Goal: Task Accomplishment & Management: Use online tool/utility

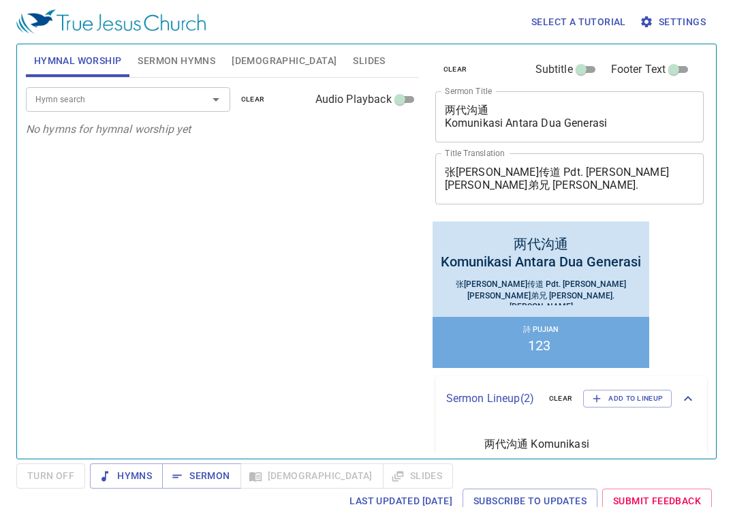
click at [167, 63] on span "Sermon Hymns" at bounding box center [177, 60] width 78 height 17
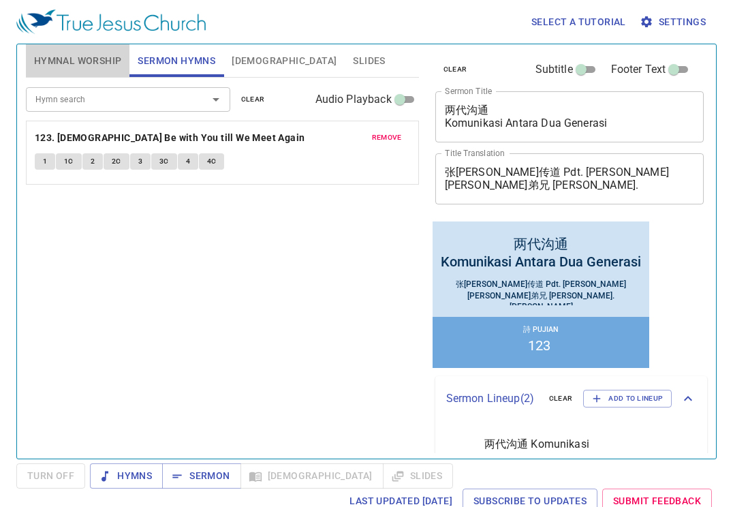
click at [91, 63] on span "Hymnal Worship" at bounding box center [78, 60] width 88 height 17
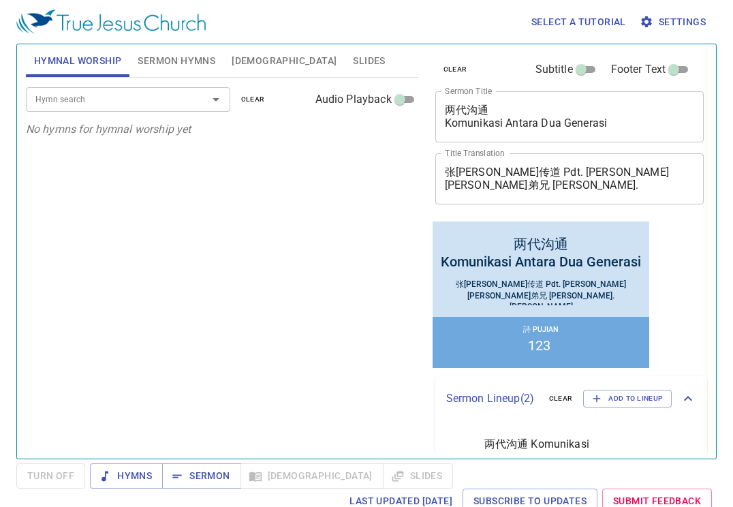
click at [91, 111] on div "Hymn search" at bounding box center [128, 99] width 204 height 24
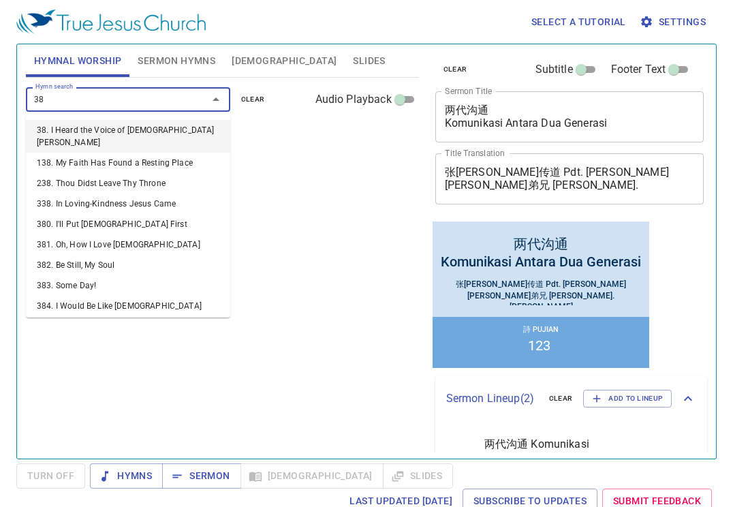
type input "380"
type input "381"
type input "382"
type input "383"
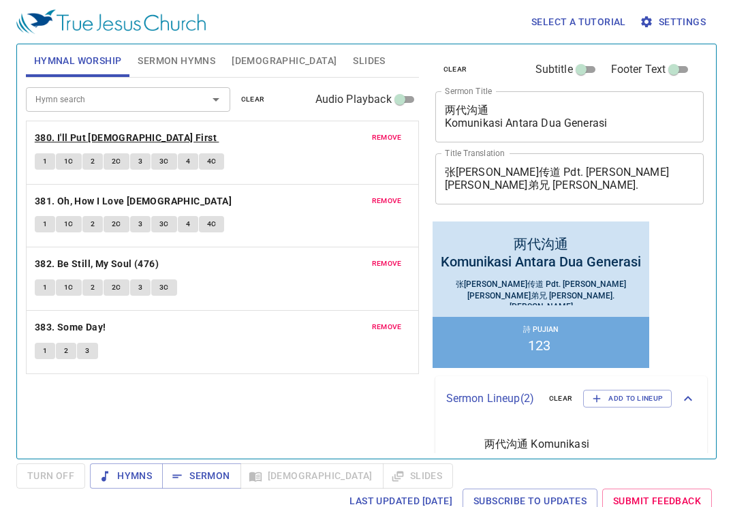
click at [85, 144] on b "380. I'll Put [DEMOGRAPHIC_DATA] First" at bounding box center [126, 138] width 182 height 17
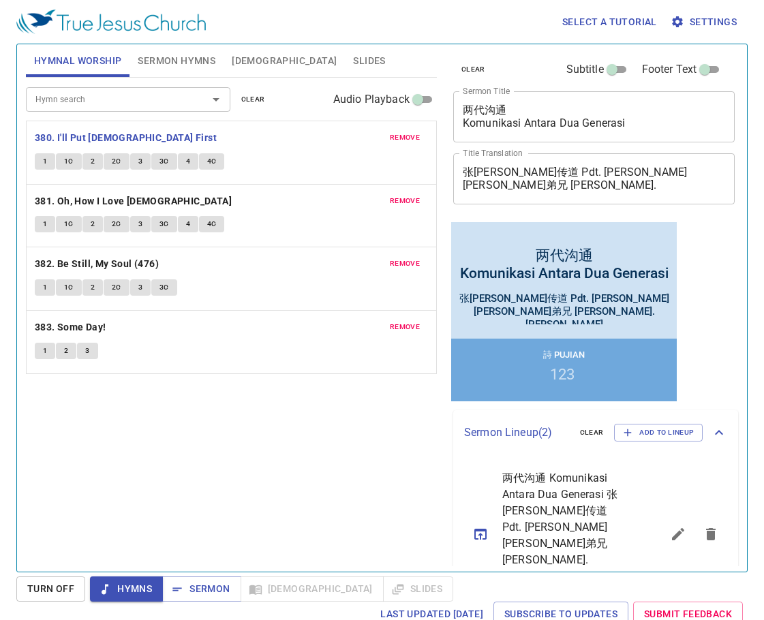
click at [751, 14] on div "Select a tutorial Settings Hymnal Worship Sermon Hymns [DEMOGRAPHIC_DATA] Slide…" at bounding box center [382, 310] width 764 height 620
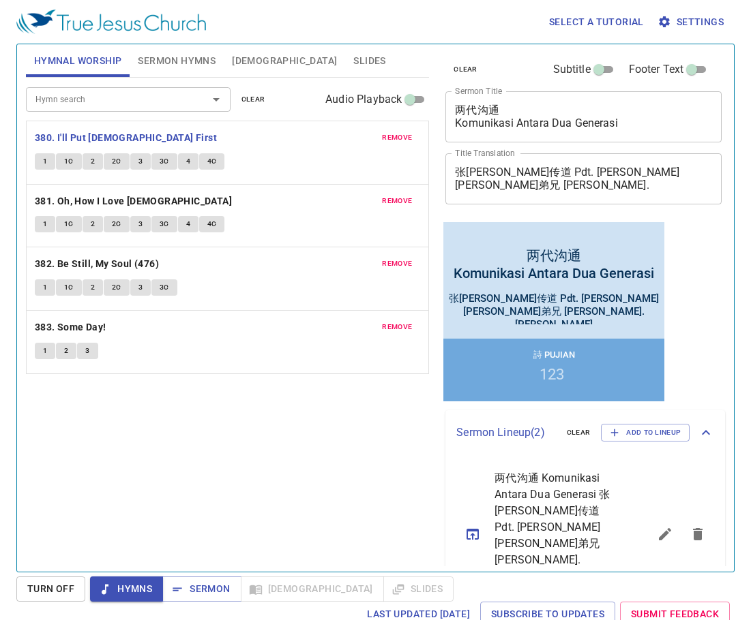
click at [721, 595] on div "Turn Off Hymns Sermon [DEMOGRAPHIC_DATA] Slides Last updated [DATE] Subscribe t…" at bounding box center [375, 602] width 718 height 50
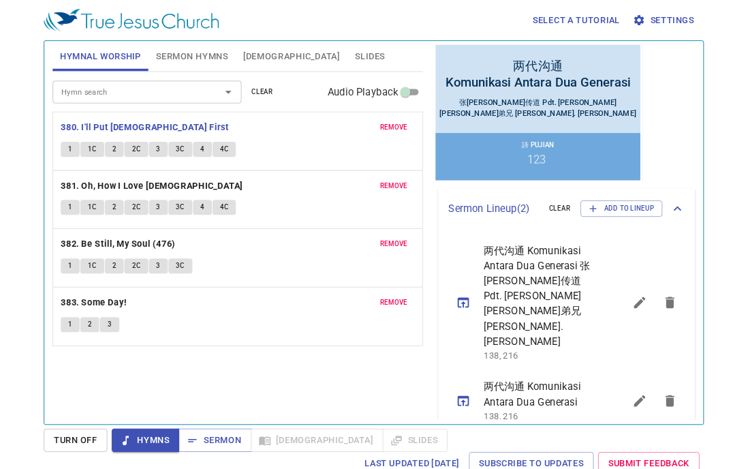
scroll to position [179, 0]
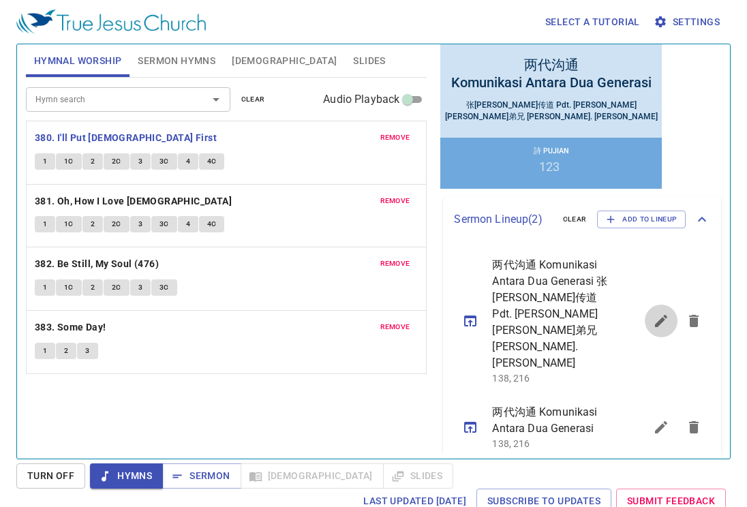
click at [655, 333] on button "sermon lineup list" at bounding box center [661, 321] width 33 height 33
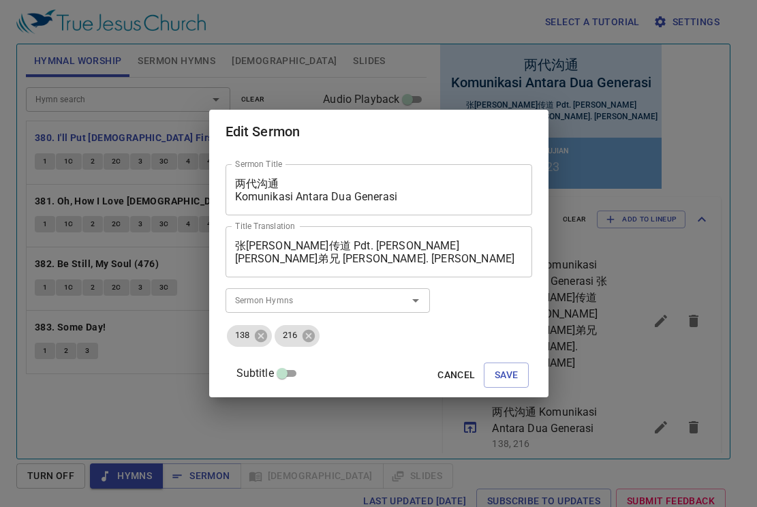
click at [440, 372] on span "Cancel" at bounding box center [456, 375] width 37 height 17
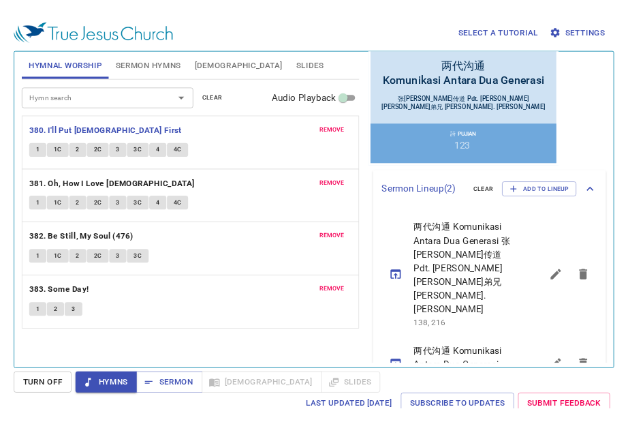
scroll to position [179, 0]
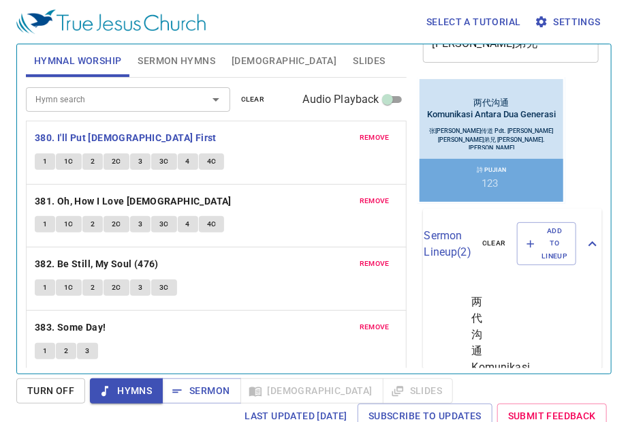
click at [46, 226] on span "1" at bounding box center [45, 224] width 4 height 12
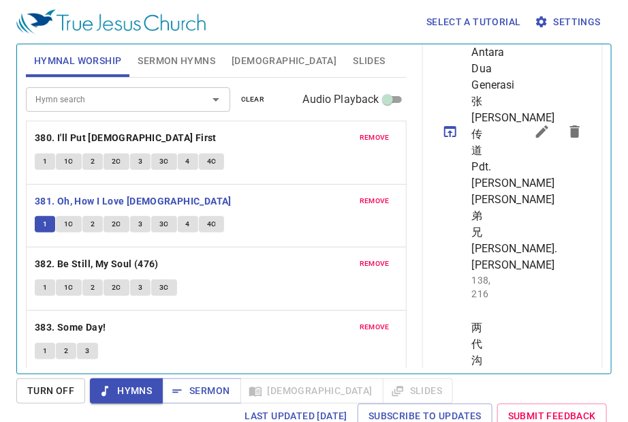
scroll to position [519, 0]
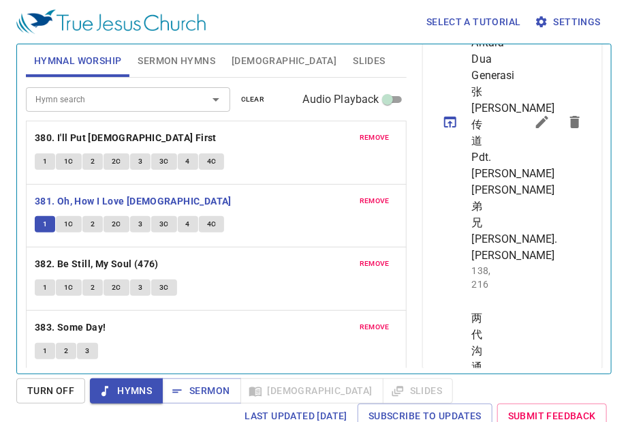
click at [536, 128] on icon "sermon lineup list" at bounding box center [542, 122] width 12 height 12
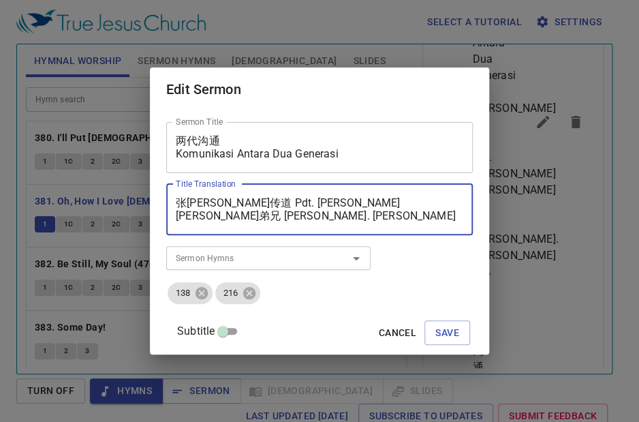
drag, startPoint x: 249, startPoint y: 202, endPoint x: 302, endPoint y: 198, distance: 53.3
click at [302, 198] on textarea "张[PERSON_NAME]传道 Pdt. [PERSON_NAME] [PERSON_NAME]弟兄 [PERSON_NAME]. [PERSON_NAME]" at bounding box center [320, 209] width 288 height 26
drag, startPoint x: 276, startPoint y: 215, endPoint x: 372, endPoint y: 217, distance: 95.5
click at [372, 217] on textarea "张[PERSON_NAME]传道 Sdra. [PERSON_NAME] [PERSON_NAME]弟兄 [PERSON_NAME]. [PERSON_NAM…" at bounding box center [320, 209] width 288 height 26
drag, startPoint x: 201, startPoint y: 201, endPoint x: 241, endPoint y: 201, distance: 40.2
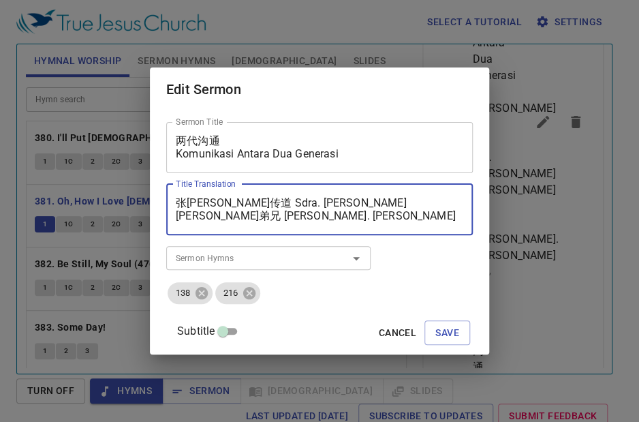
click at [241, 201] on textarea "张[PERSON_NAME]传道 Sdra. [PERSON_NAME] [PERSON_NAME]弟兄 [PERSON_NAME]. [PERSON_NAM…" at bounding box center [320, 209] width 288 height 26
drag, startPoint x: 191, startPoint y: 215, endPoint x: 242, endPoint y: 214, distance: 51.1
click at [242, 214] on textarea "[PERSON_NAME] [PERSON_NAME]. [PERSON_NAME] [PERSON_NAME]弟兄 [PERSON_NAME]. [PERS…" at bounding box center [320, 209] width 288 height 26
type textarea "[PERSON_NAME] [PERSON_NAME]. [PERSON_NAME] [PERSON_NAME]. [PERSON_NAME]"
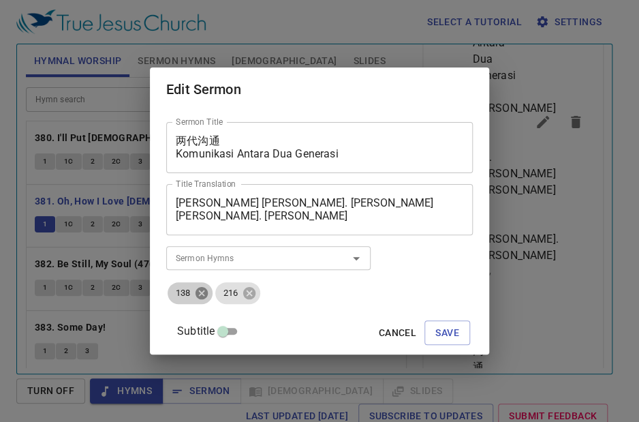
click at [209, 292] on icon at bounding box center [201, 293] width 15 height 15
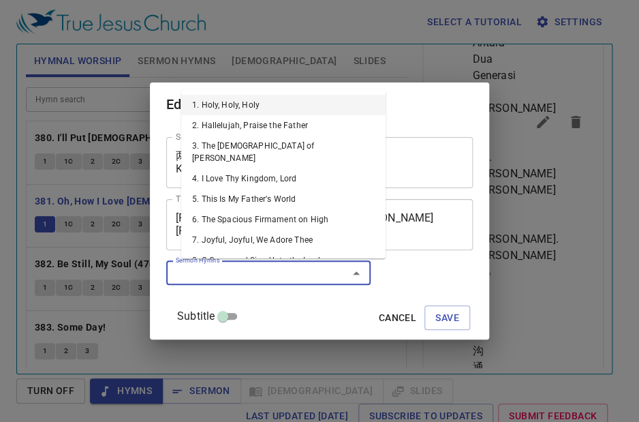
click at [257, 275] on input "Sermon Hymns" at bounding box center [248, 273] width 156 height 16
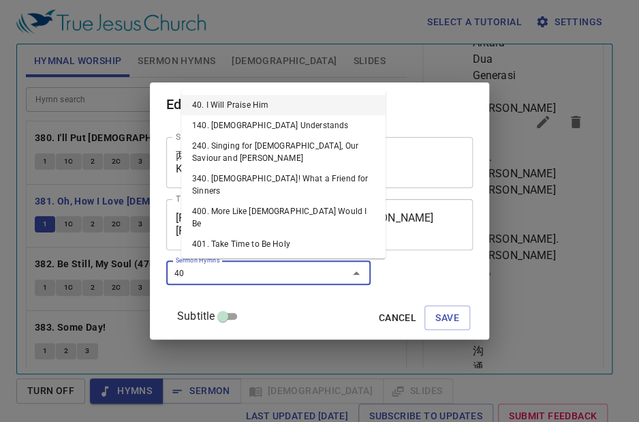
type input "400"
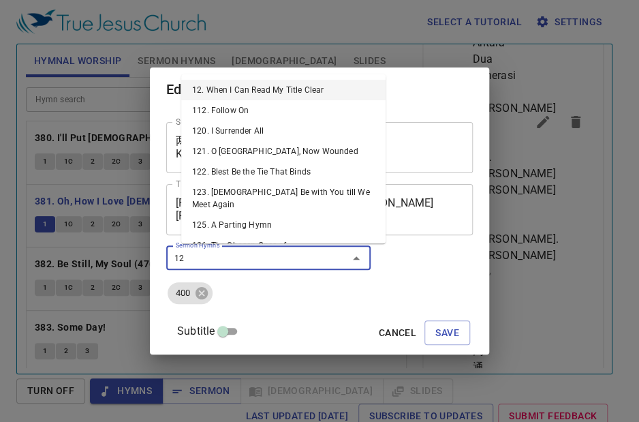
type input "122"
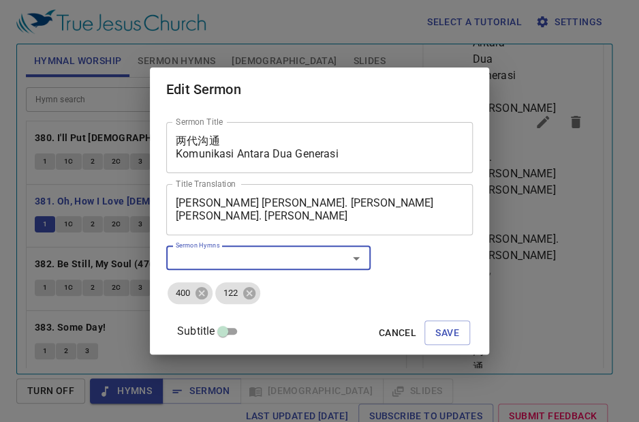
click at [231, 155] on textarea "两代沟通 Komunikasi Antara Dua Generasi" at bounding box center [320, 147] width 288 height 26
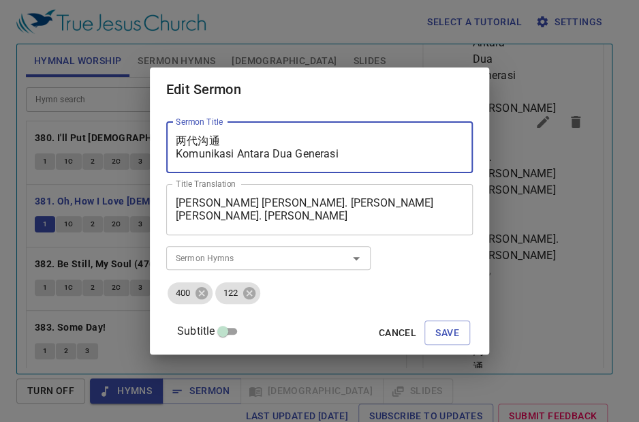
click at [231, 155] on textarea "两代沟通 Komunikasi Antara Dua Generasi" at bounding box center [320, 147] width 288 height 26
click at [221, 139] on textarea "两代沟通 MengasihiMusuh" at bounding box center [320, 147] width 288 height 26
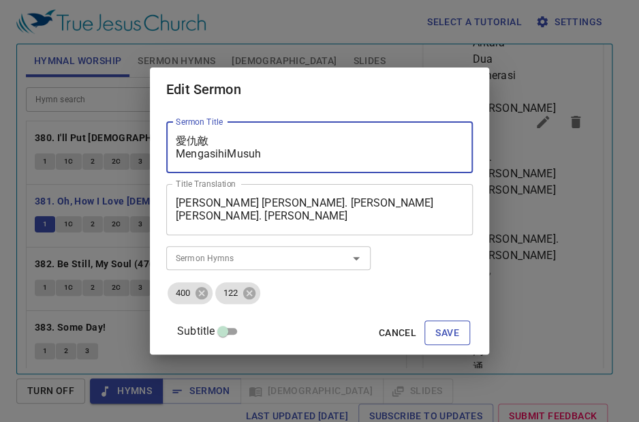
type textarea "愛仇敵 MengasihiMusuh"
click at [436, 335] on span "Save" at bounding box center [448, 332] width 24 height 17
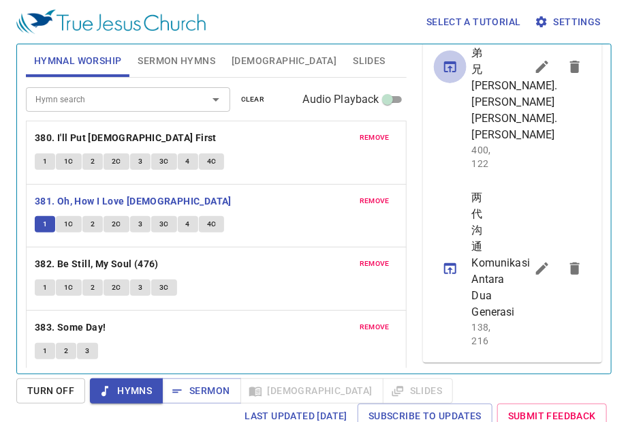
click at [450, 75] on icon "sermon lineup list" at bounding box center [450, 67] width 16 height 16
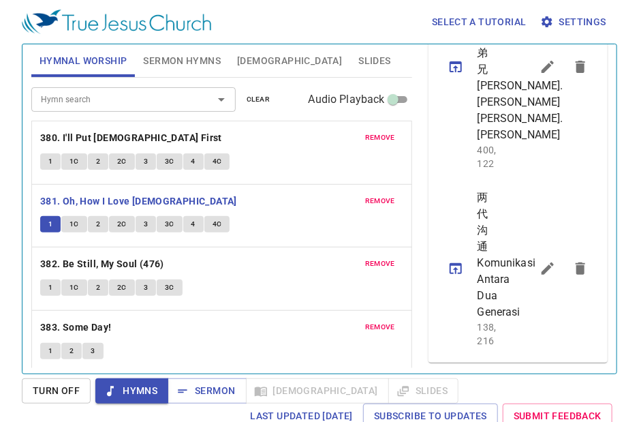
scroll to position [643, 0]
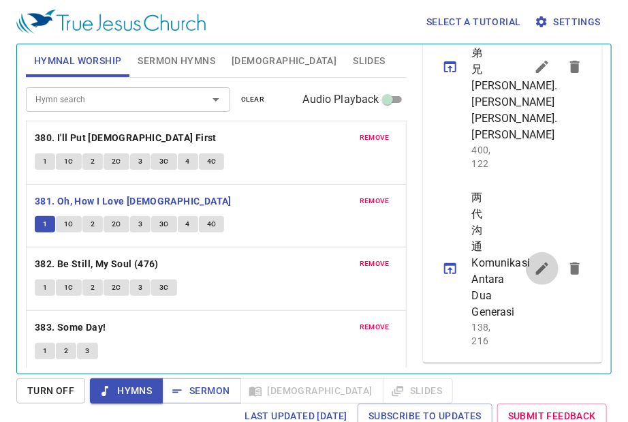
click at [534, 260] on icon "sermon lineup list" at bounding box center [542, 268] width 16 height 16
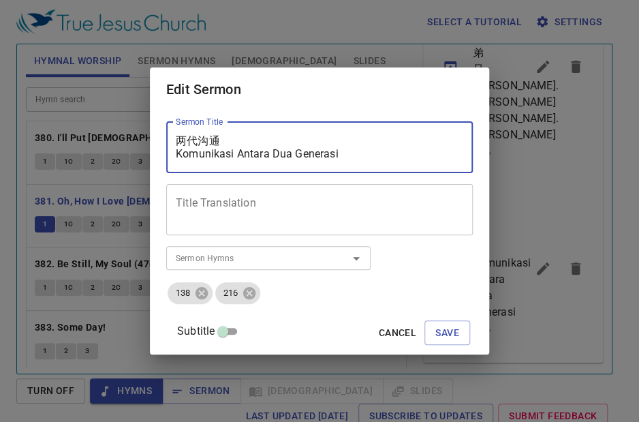
click at [252, 147] on textarea "两代沟通 Komunikasi Antara Dua Generasi" at bounding box center [320, 147] width 288 height 26
paste textarea "愛仇敵 MengasihiMusuh"
type textarea "愛仇敵 MengasihiMusuh"
click at [209, 297] on icon at bounding box center [201, 293] width 15 height 15
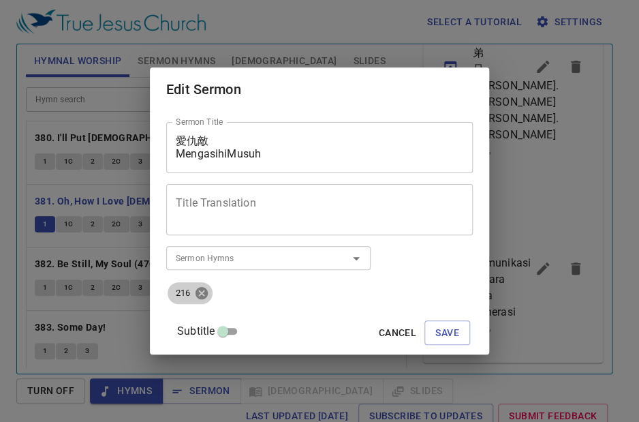
click at [208, 297] on icon at bounding box center [202, 293] width 12 height 12
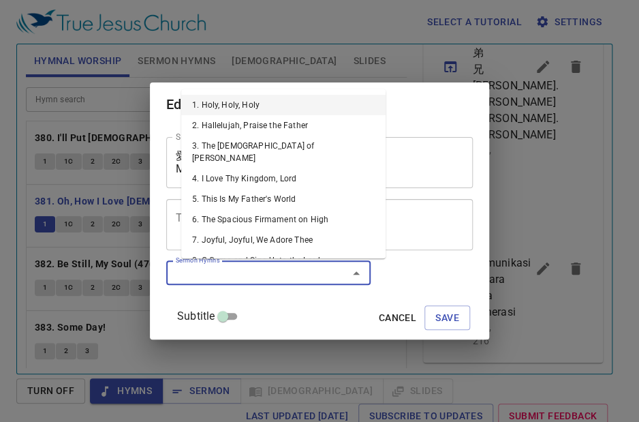
click at [203, 275] on input "Sermon Hymns" at bounding box center [248, 273] width 156 height 16
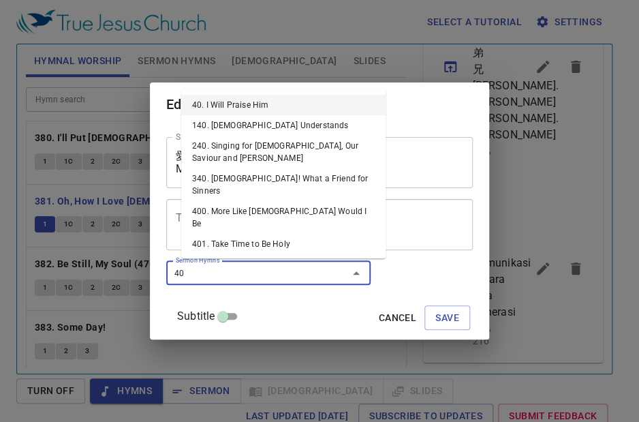
type input "400"
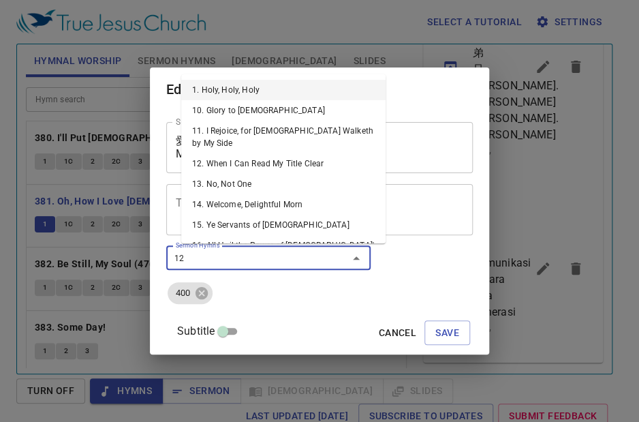
type input "122"
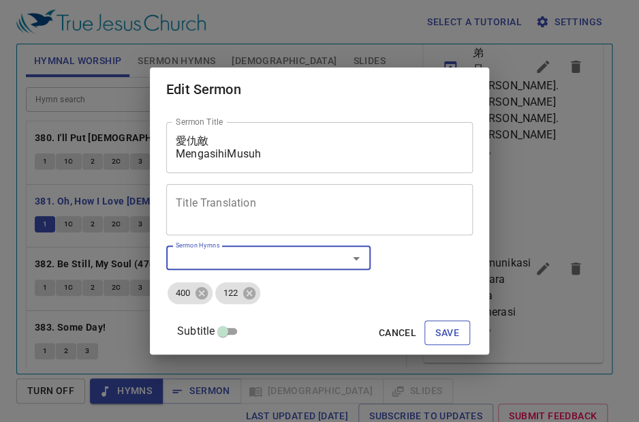
click at [437, 329] on span "Save" at bounding box center [448, 332] width 24 height 17
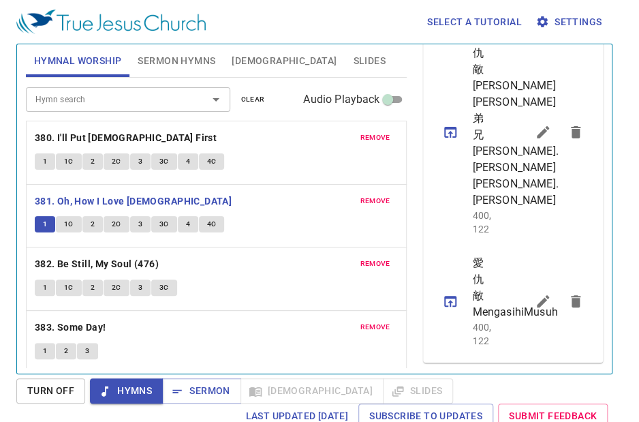
scroll to position [578, 0]
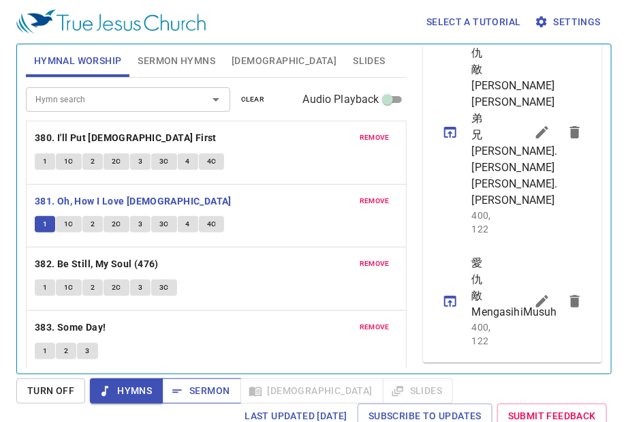
click at [204, 398] on span "Sermon" at bounding box center [201, 390] width 57 height 17
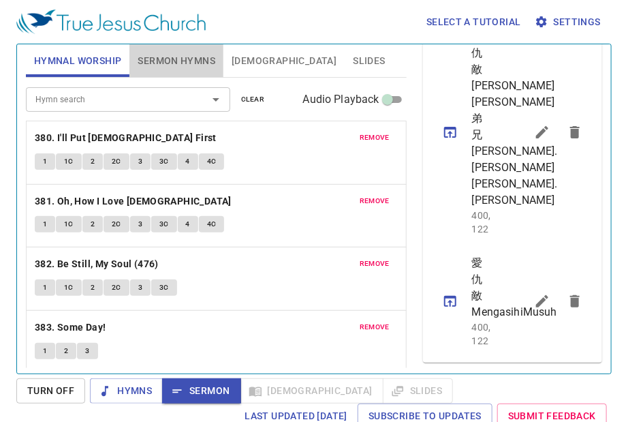
click at [158, 65] on span "Sermon Hymns" at bounding box center [177, 60] width 78 height 17
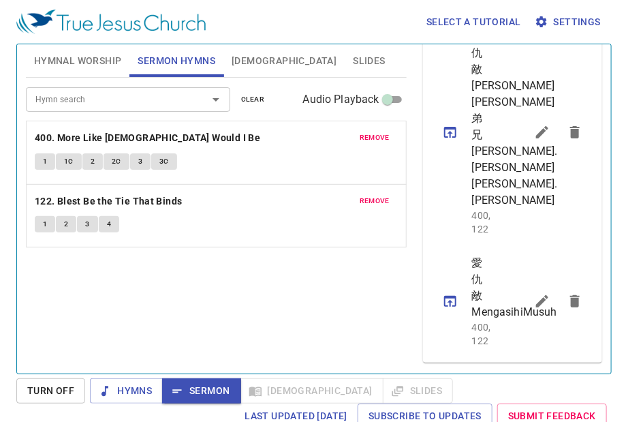
click at [252, 57] on span "[DEMOGRAPHIC_DATA]" at bounding box center [284, 60] width 105 height 17
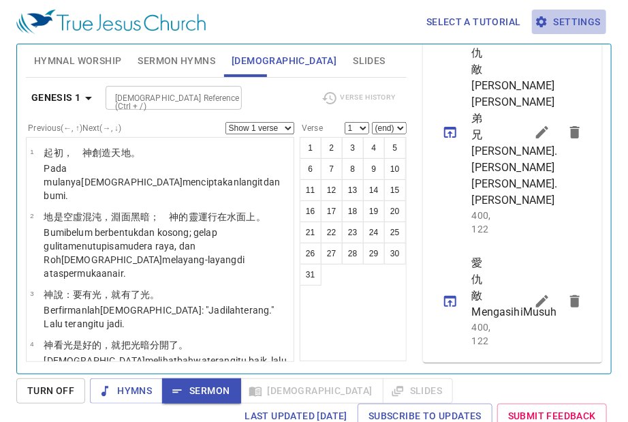
click at [578, 29] on span "Settings" at bounding box center [569, 22] width 63 height 17
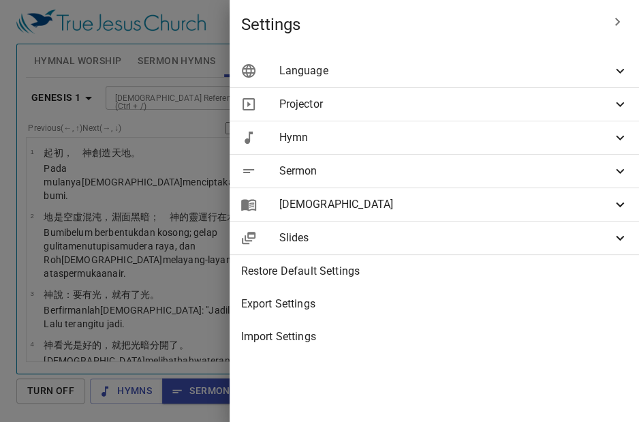
click at [618, 72] on icon at bounding box center [620, 71] width 16 height 16
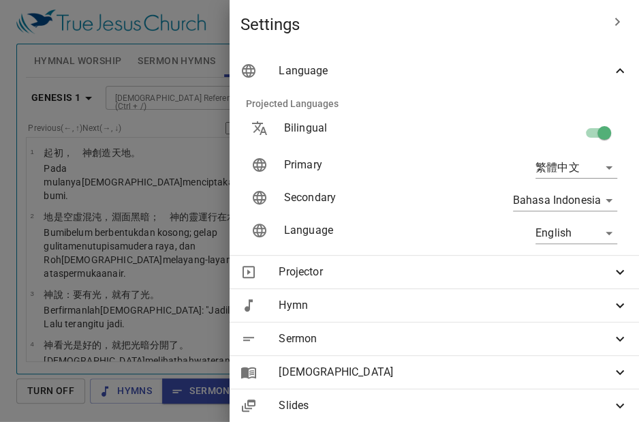
click at [595, 163] on body "Select a tutorial Settings Hymnal Worship Sermon Hymns [DEMOGRAPHIC_DATA] Slide…" at bounding box center [319, 211] width 639 height 422
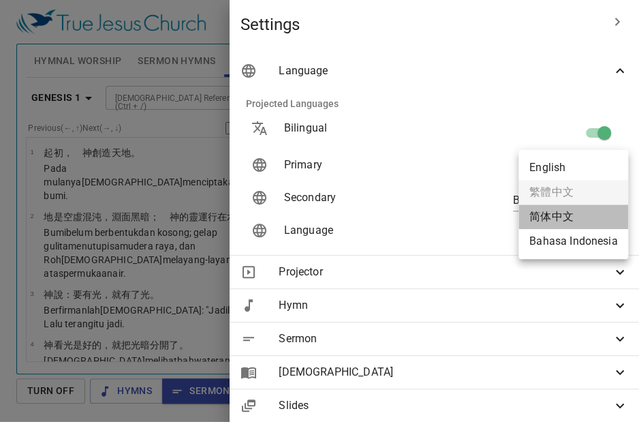
click at [545, 216] on li "简体中文" at bounding box center [574, 216] width 110 height 25
type input "zh-simple"
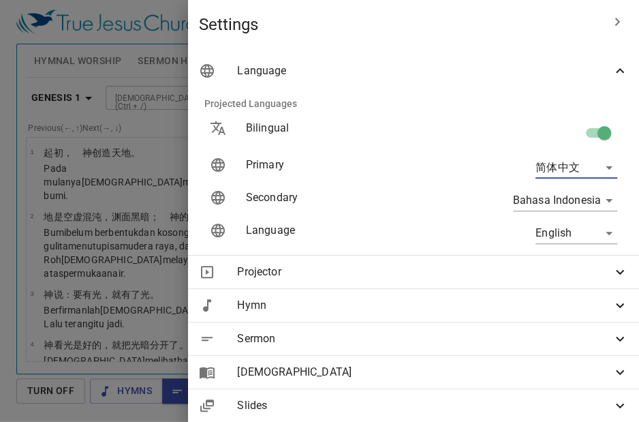
click at [597, 234] on body "Select a tutorial Settings Hymnal Worship Sermon Hymns [DEMOGRAPHIC_DATA] Slide…" at bounding box center [319, 211] width 639 height 422
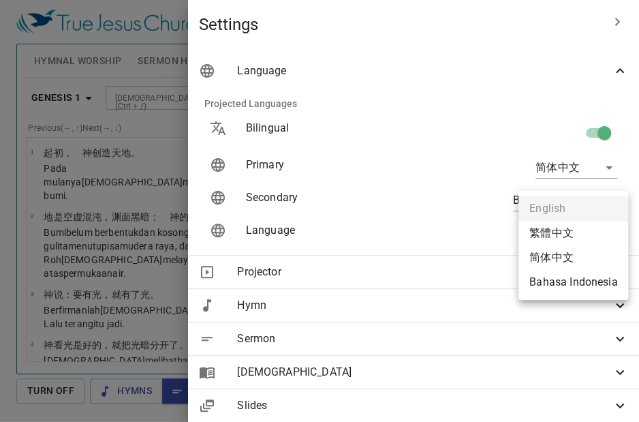
click at [547, 256] on li "简体中文" at bounding box center [574, 257] width 110 height 25
type input "zh-simple"
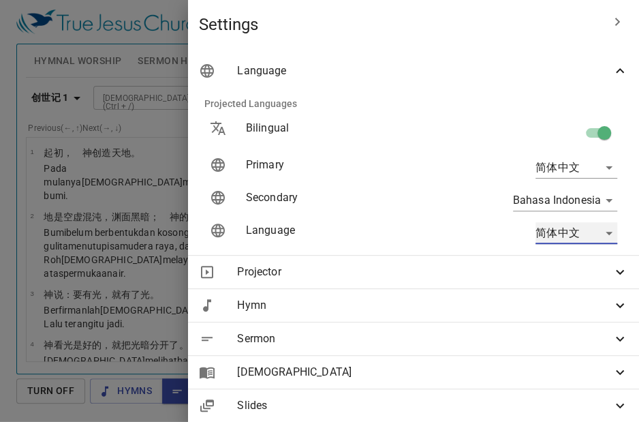
scroll to position [616, 0]
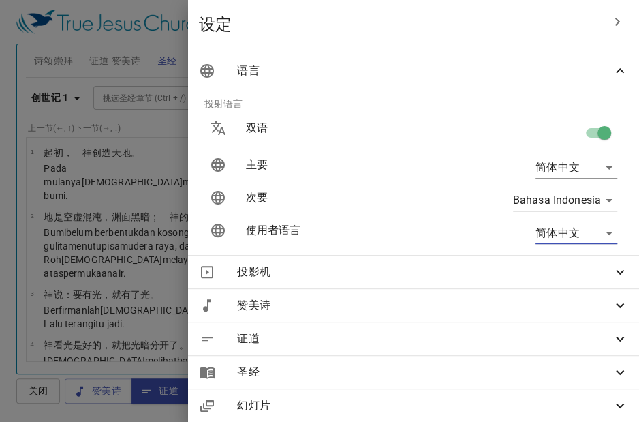
click at [616, 25] on icon "button" at bounding box center [618, 22] width 5 height 8
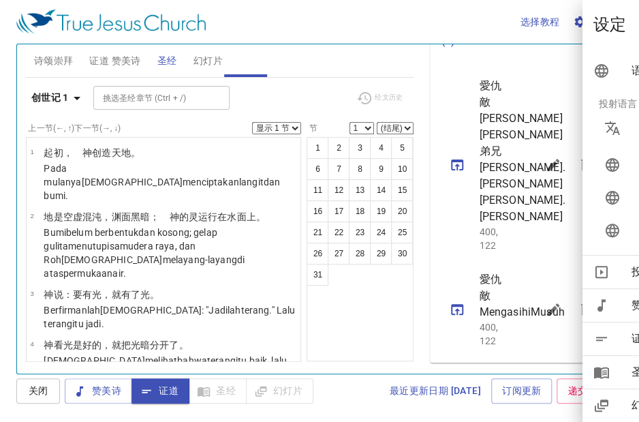
scroll to position [600, 0]
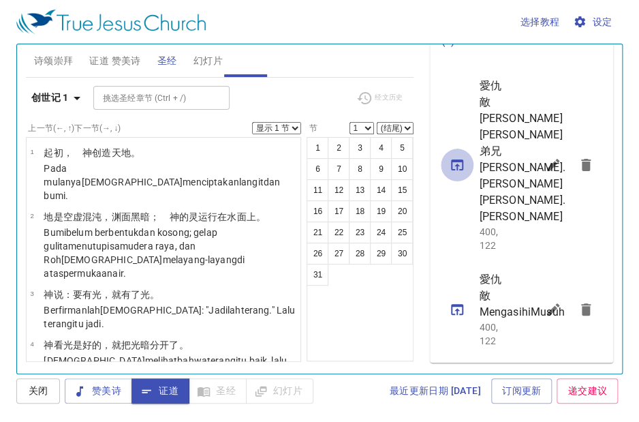
click at [453, 157] on icon "sermon lineup list" at bounding box center [457, 165] width 16 height 16
click at [120, 60] on span "证道 赞美诗" at bounding box center [114, 60] width 51 height 17
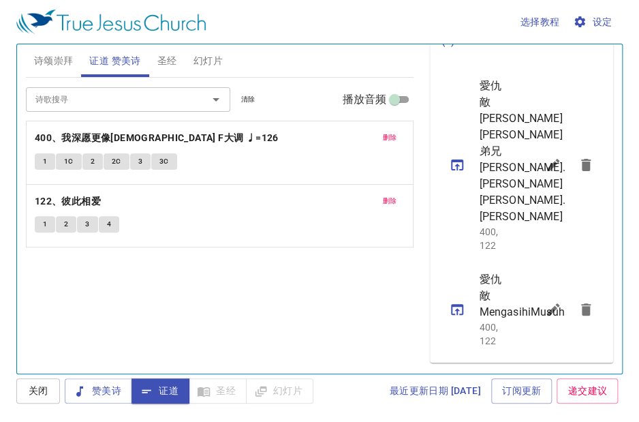
click at [164, 61] on span "圣经" at bounding box center [167, 60] width 20 height 17
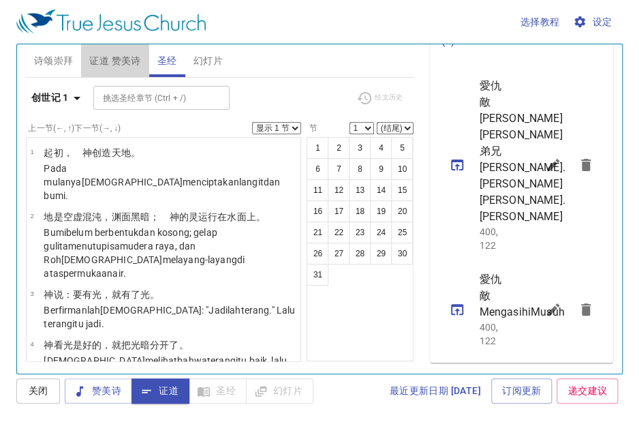
click at [115, 52] on span "证道 赞美诗" at bounding box center [114, 60] width 51 height 17
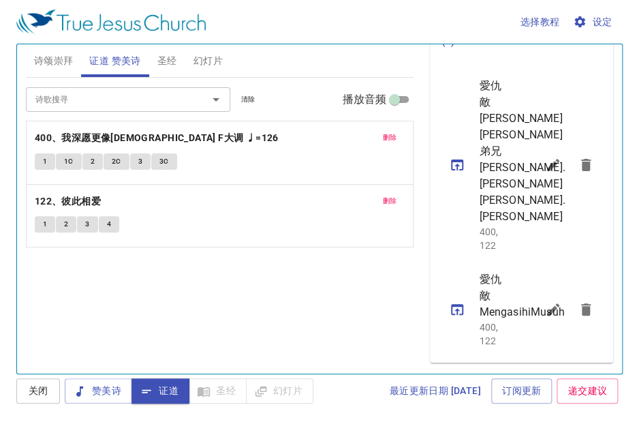
click at [54, 61] on span "诗颂崇拜" at bounding box center [54, 60] width 40 height 17
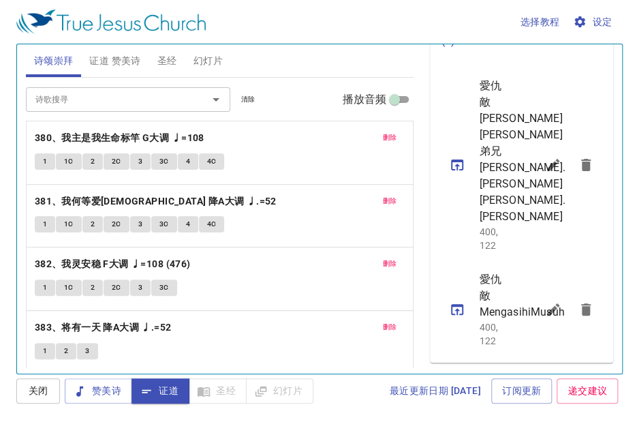
click at [123, 63] on span "证道 赞美诗" at bounding box center [114, 60] width 51 height 17
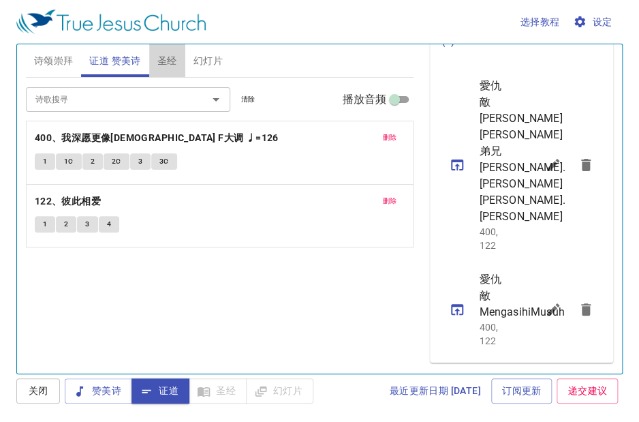
click at [169, 59] on span "圣经" at bounding box center [167, 60] width 20 height 17
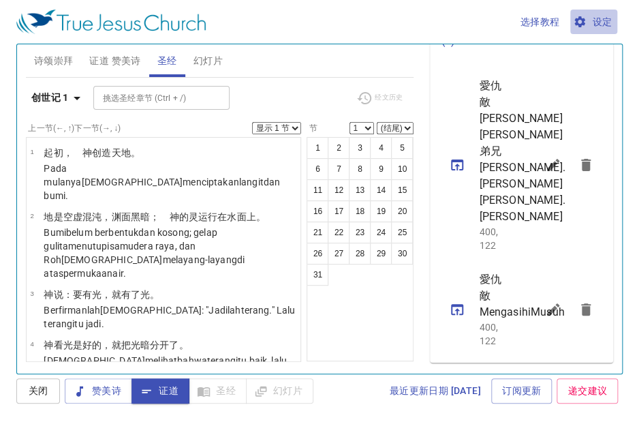
click at [600, 26] on span "设定" at bounding box center [594, 22] width 36 height 17
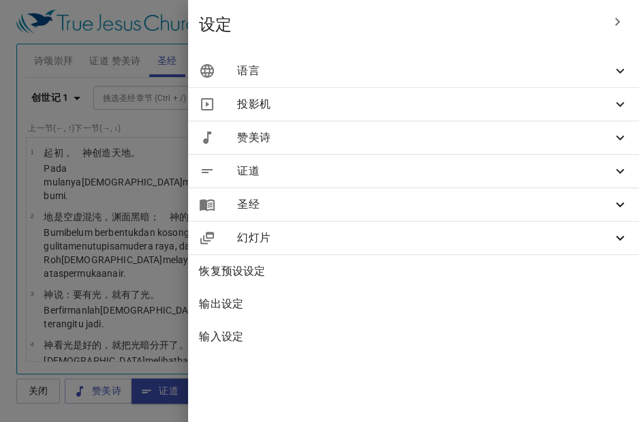
click at [617, 70] on icon at bounding box center [620, 71] width 8 height 5
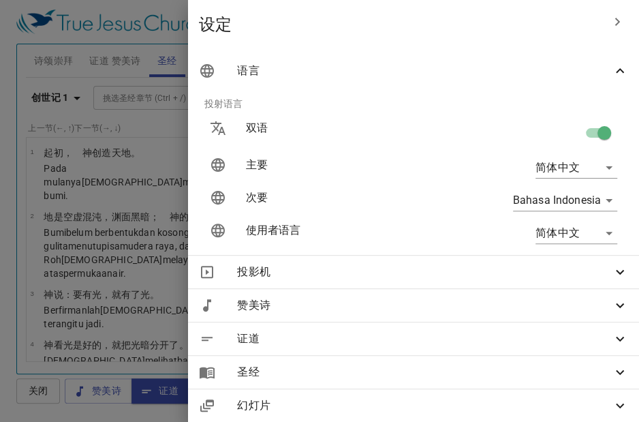
click at [597, 231] on body "选择教程 设定 诗颂崇拜 证道 赞美诗 圣经 幻灯片 诗歌搜寻 诗歌搜寻 清除 播放音频 删除 380、我主是我生命标竿 G大调 ♩=108 1 1C 2 2…" at bounding box center [319, 211] width 639 height 422
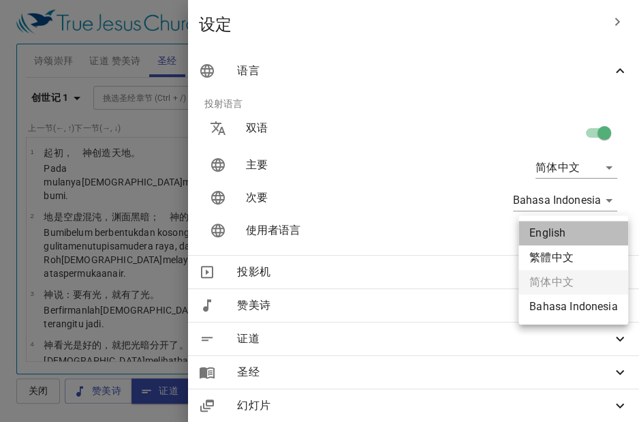
click at [554, 235] on li "English" at bounding box center [574, 233] width 110 height 25
type input "en"
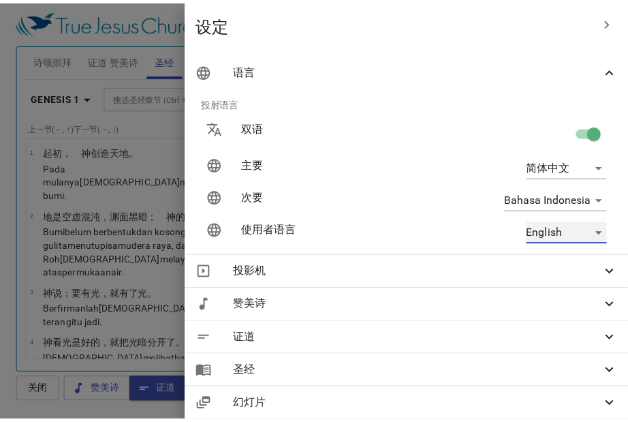
scroll to position [567, 0]
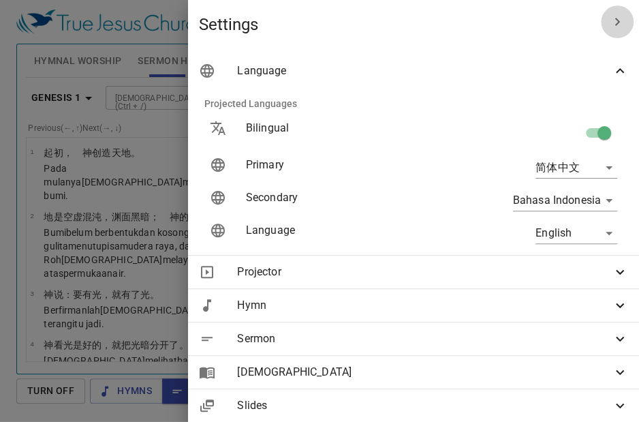
click at [609, 25] on icon "button" at bounding box center [617, 22] width 16 height 16
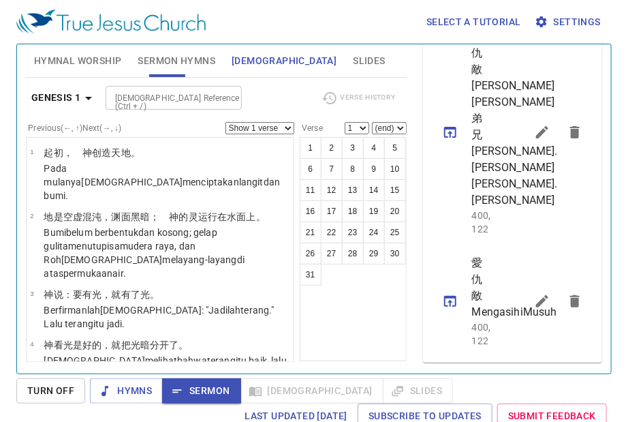
scroll to position [578, 0]
click at [447, 124] on icon "sermon lineup list" at bounding box center [450, 132] width 16 height 16
click at [447, 296] on icon "sermon lineup list" at bounding box center [450, 301] width 12 height 11
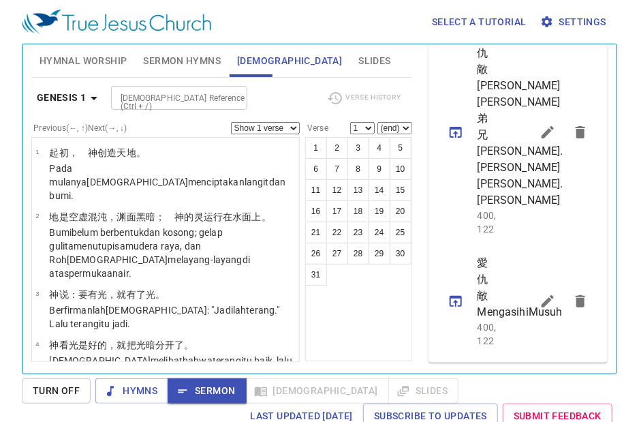
scroll to position [564, 0]
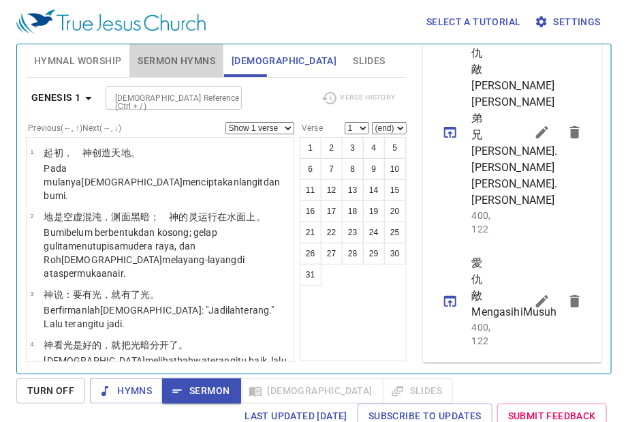
click at [164, 59] on span "Sermon Hymns" at bounding box center [177, 60] width 78 height 17
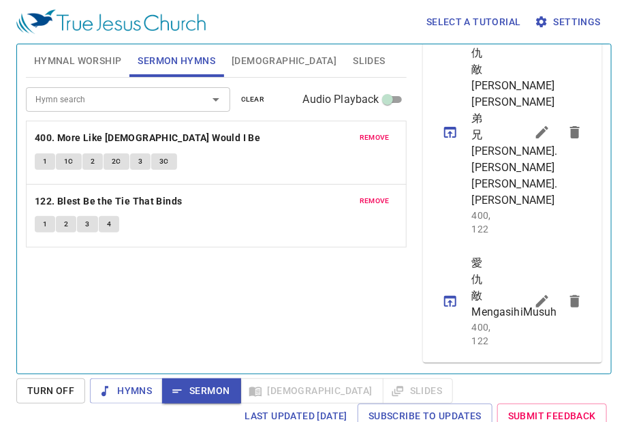
click at [245, 59] on span "[DEMOGRAPHIC_DATA]" at bounding box center [284, 60] width 105 height 17
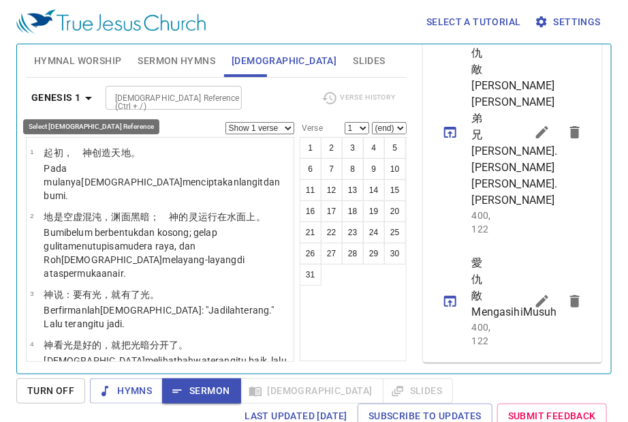
click at [85, 97] on icon "button" at bounding box center [88, 98] width 16 height 16
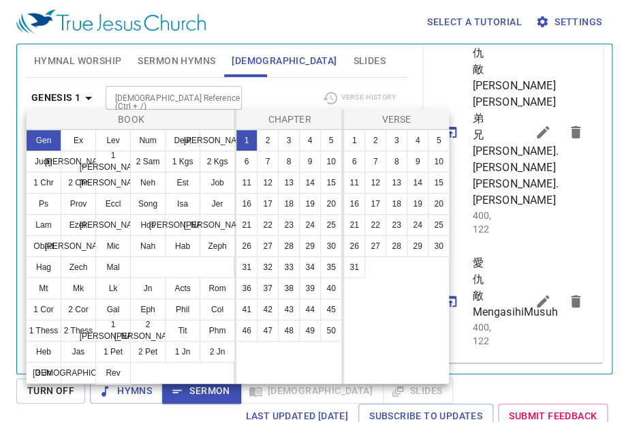
click at [87, 97] on div at bounding box center [319, 211] width 639 height 422
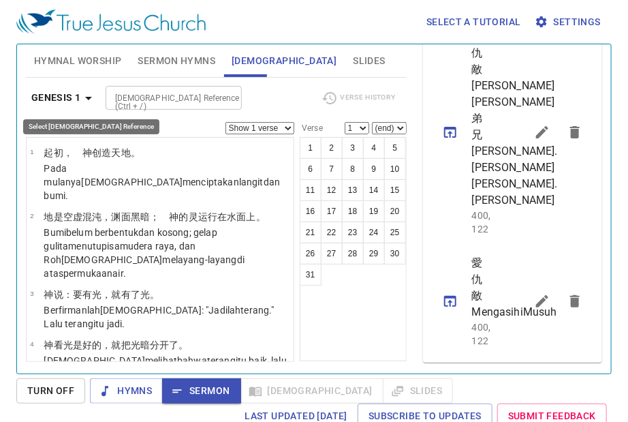
click at [86, 94] on icon "button" at bounding box center [88, 98] width 16 height 16
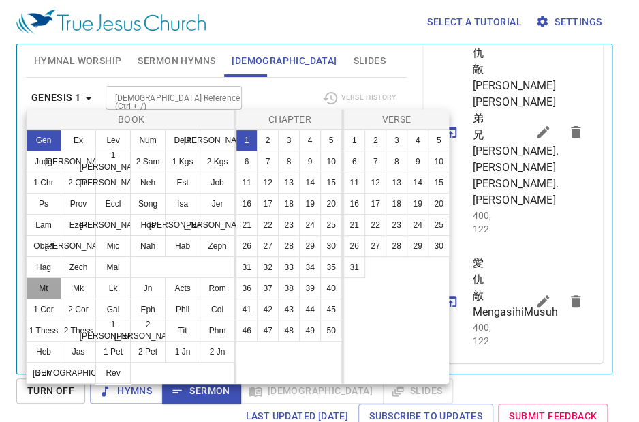
click at [40, 288] on button "Mt" at bounding box center [43, 288] width 35 height 22
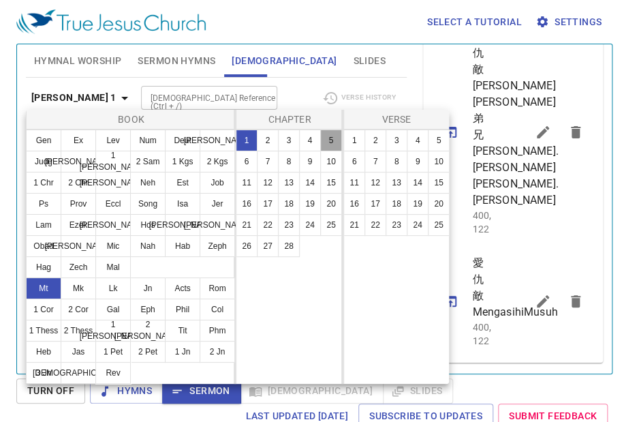
click at [322, 144] on button "5" at bounding box center [331, 141] width 22 height 22
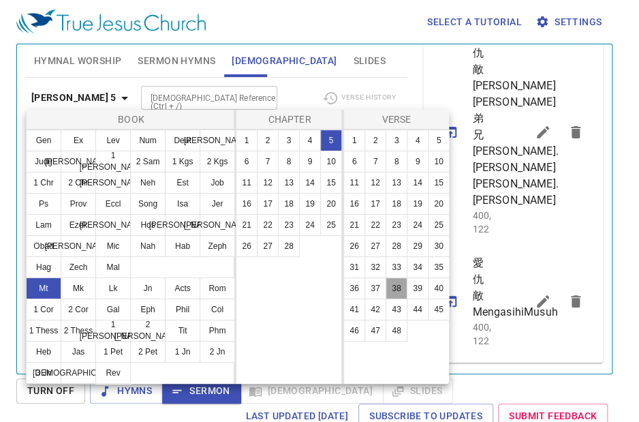
click at [398, 288] on button "38" at bounding box center [397, 288] width 22 height 22
select select "38"
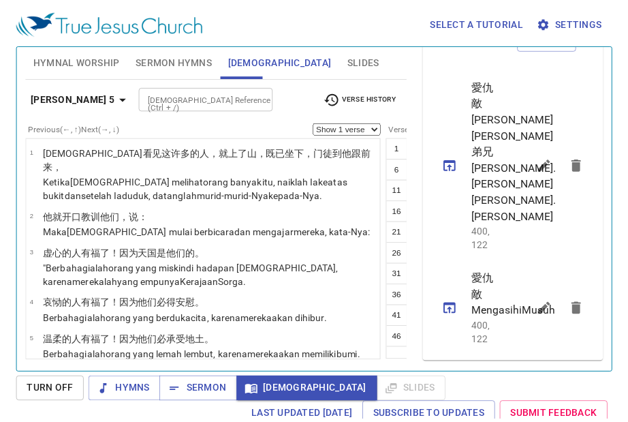
scroll to position [2768, 0]
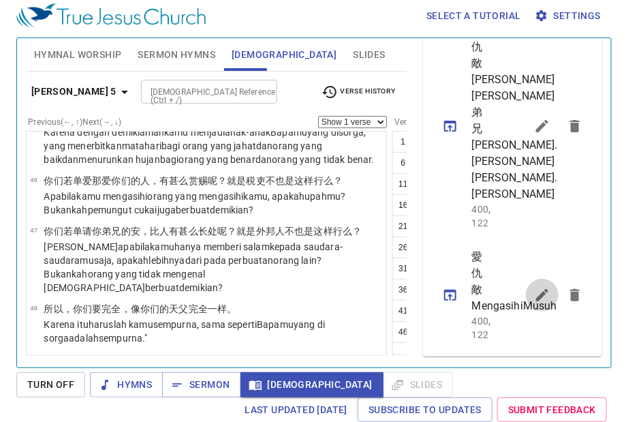
click at [536, 289] on icon "sermon lineup list" at bounding box center [542, 295] width 12 height 12
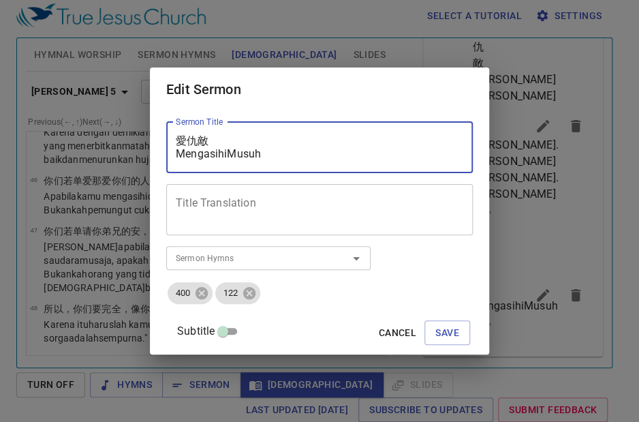
click at [241, 152] on textarea "愛仇敵 MengasihiMusuh" at bounding box center [320, 147] width 288 height 26
type textarea "愛仇敵 [PERSON_NAME]"
click at [436, 331] on span "Save" at bounding box center [448, 332] width 24 height 17
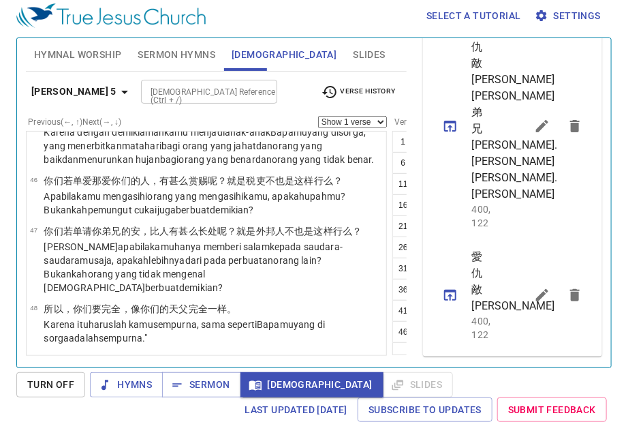
click at [449, 299] on icon "sermon lineup list" at bounding box center [450, 295] width 16 height 16
click at [536, 132] on icon "sermon lineup list" at bounding box center [542, 126] width 12 height 12
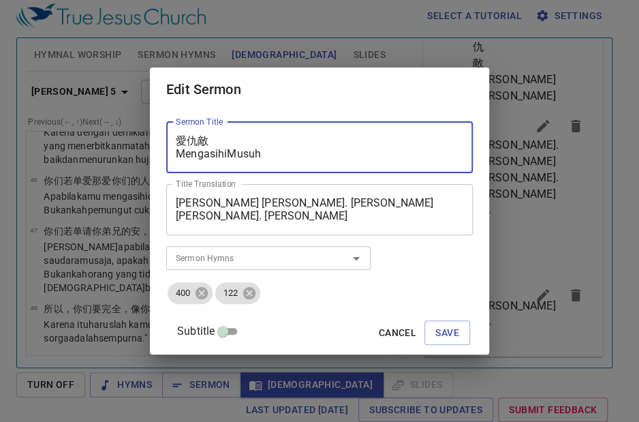
click at [242, 152] on textarea "愛仇敵 MengasihiMusuh" at bounding box center [320, 147] width 288 height 26
type textarea "愛仇敵 [PERSON_NAME]"
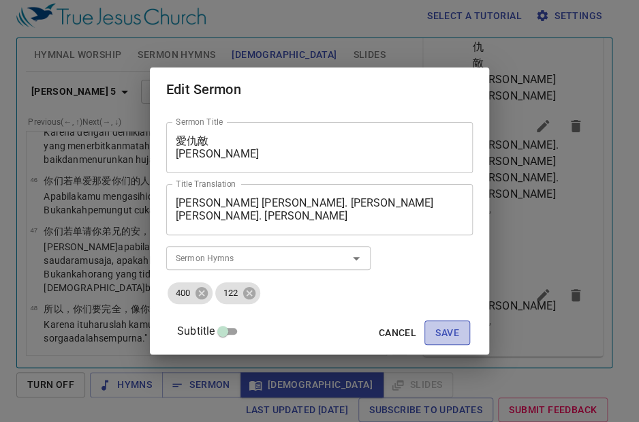
click at [436, 330] on span "Save" at bounding box center [448, 332] width 24 height 17
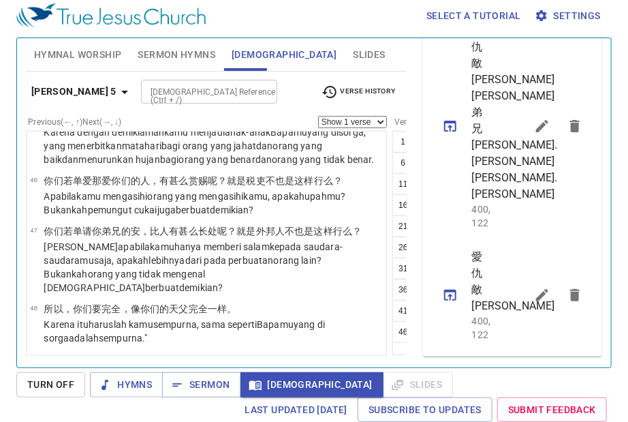
click at [393, 340] on ul "1 2 3 4 5 6 7 8 9 10 11 12 13 14 15 16 17 18 19 20 21 22 23 24 25 26 27 28 29 3…" at bounding box center [446, 237] width 106 height 211
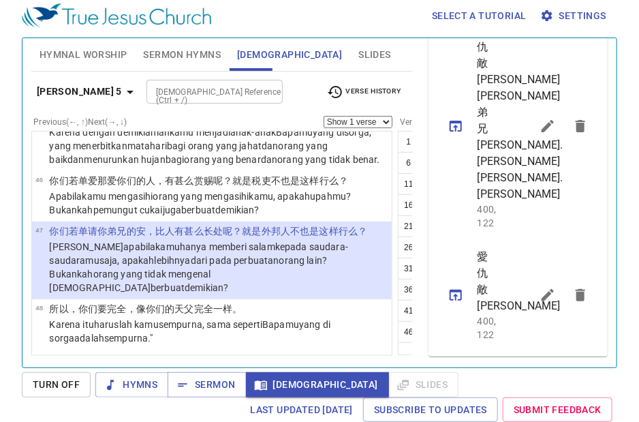
scroll to position [3382, 0]
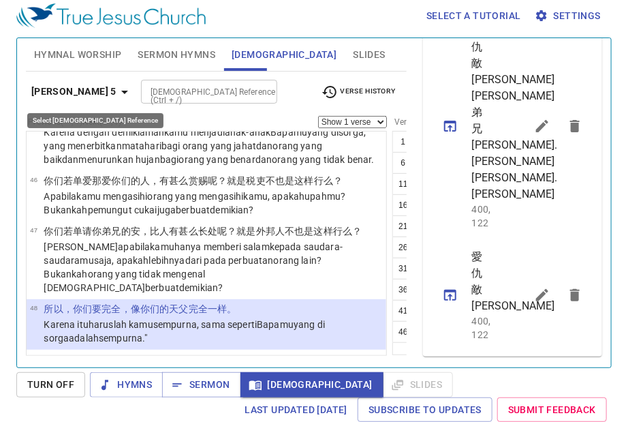
click at [117, 94] on icon "button" at bounding box center [125, 92] width 16 height 16
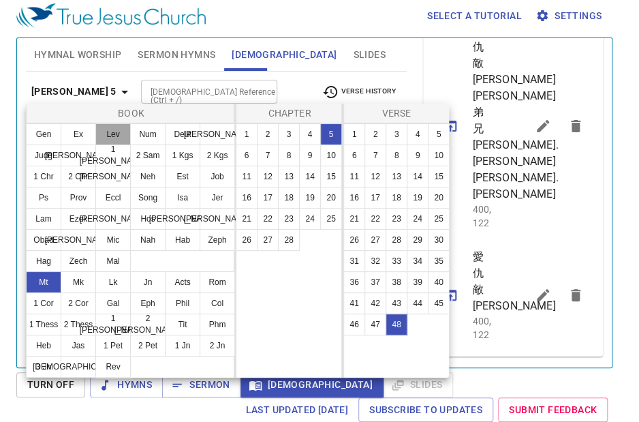
click at [113, 135] on button "Lev" at bounding box center [112, 134] width 35 height 22
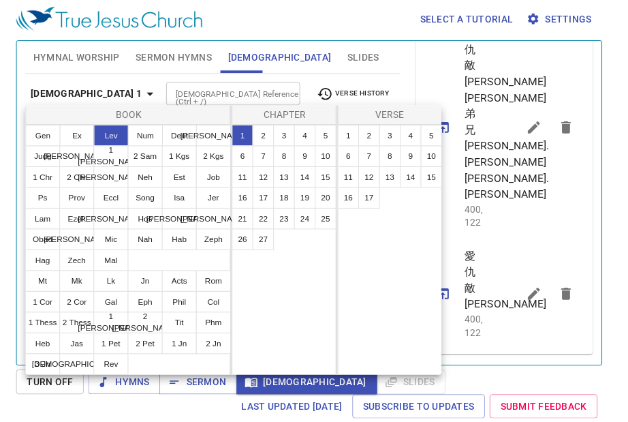
scroll to position [0, 0]
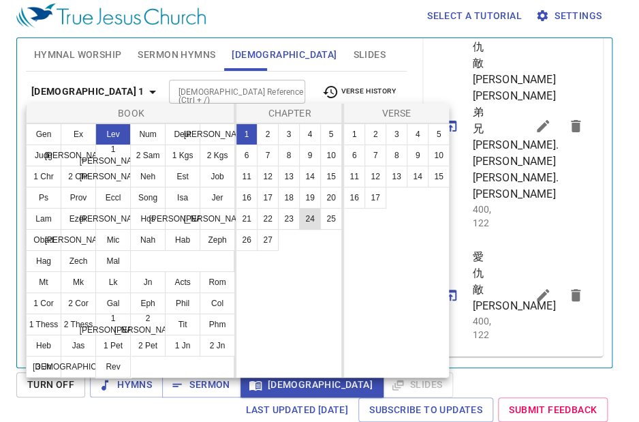
click at [303, 216] on button "24" at bounding box center [310, 219] width 22 height 22
click at [442, 198] on button "20" at bounding box center [439, 198] width 22 height 22
select select "20"
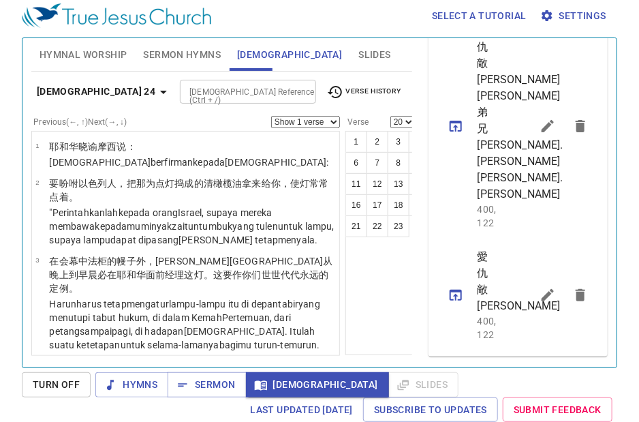
scroll to position [1382, 0]
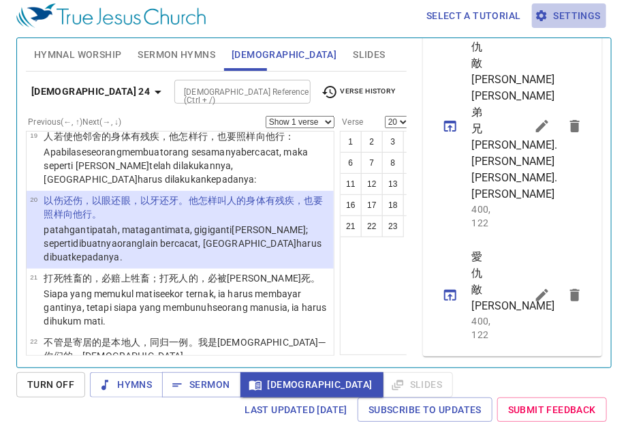
click at [584, 15] on span "Settings" at bounding box center [569, 15] width 63 height 17
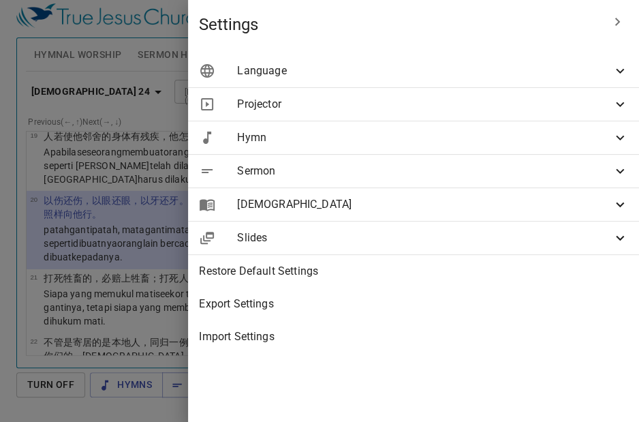
click at [617, 71] on icon at bounding box center [620, 71] width 16 height 16
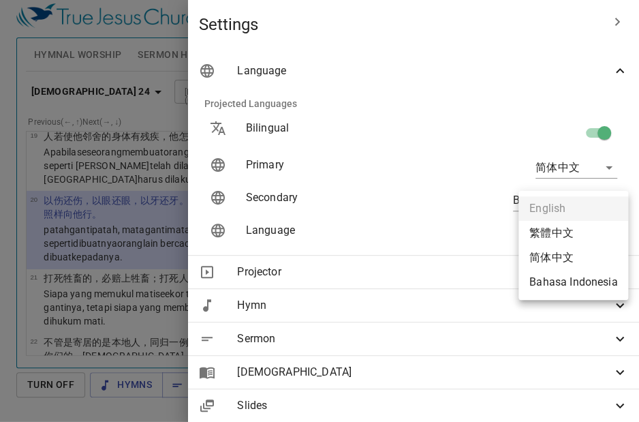
click at [596, 233] on body "Select a tutorial Settings Hymnal Worship Sermon Hymns [DEMOGRAPHIC_DATA] Slide…" at bounding box center [319, 205] width 639 height 422
click at [575, 255] on li "简体中文" at bounding box center [574, 257] width 110 height 25
type input "zh-simple"
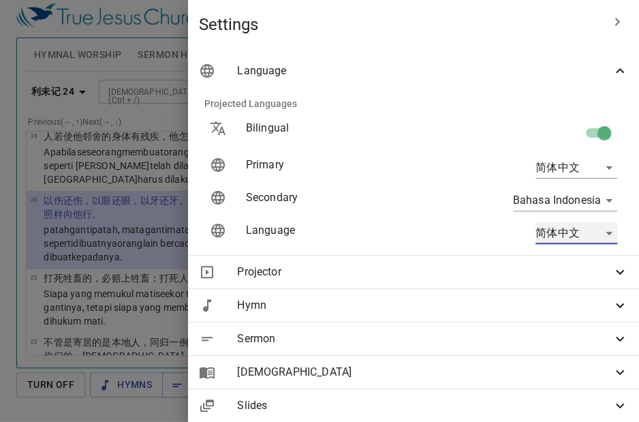
scroll to position [477, 0]
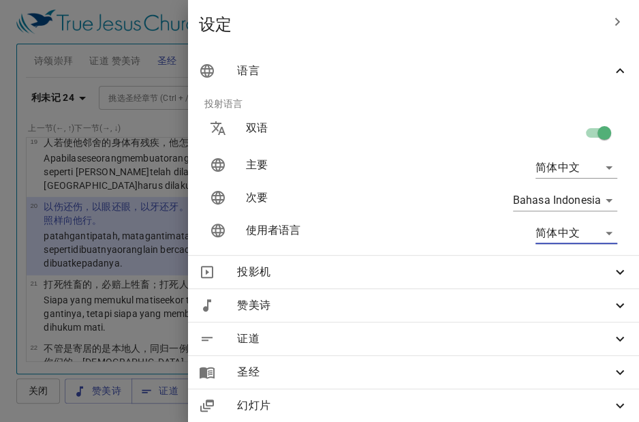
click at [609, 18] on icon "button" at bounding box center [617, 22] width 16 height 16
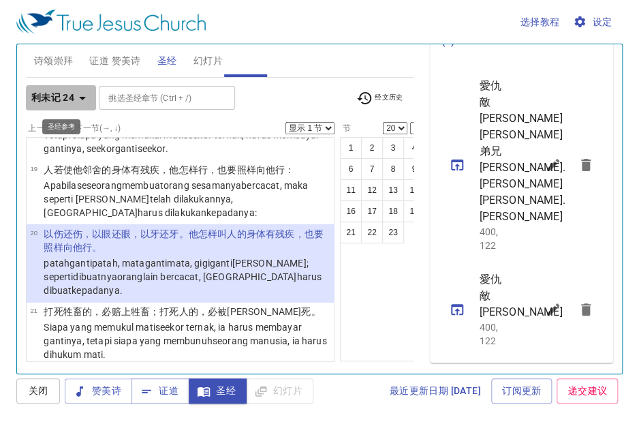
click at [83, 100] on icon "button" at bounding box center [82, 98] width 16 height 16
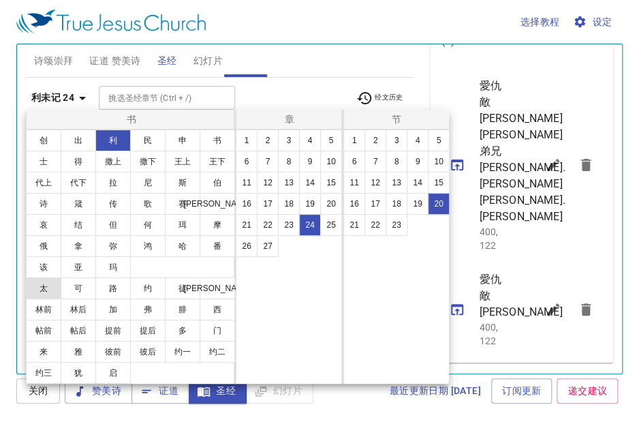
click at [43, 289] on button "太" at bounding box center [43, 288] width 35 height 22
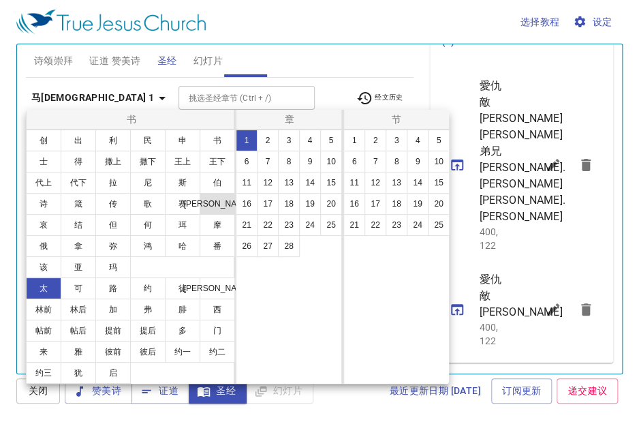
scroll to position [0, 0]
click at [339, 141] on button "5" at bounding box center [331, 141] width 22 height 22
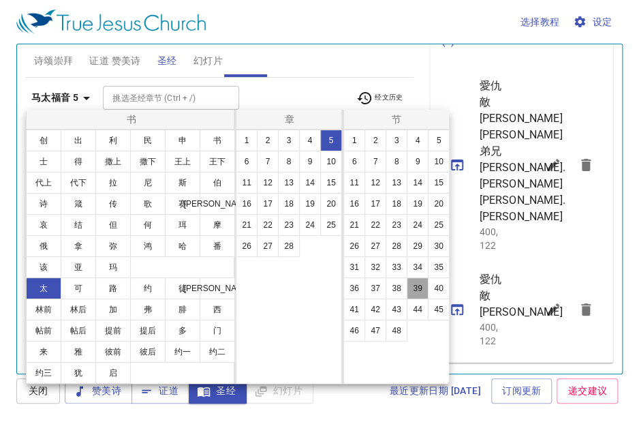
click at [412, 288] on button "39" at bounding box center [418, 288] width 22 height 22
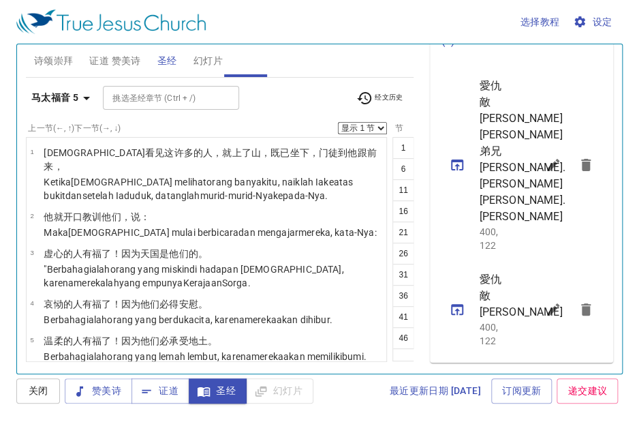
scroll to position [2770, 0]
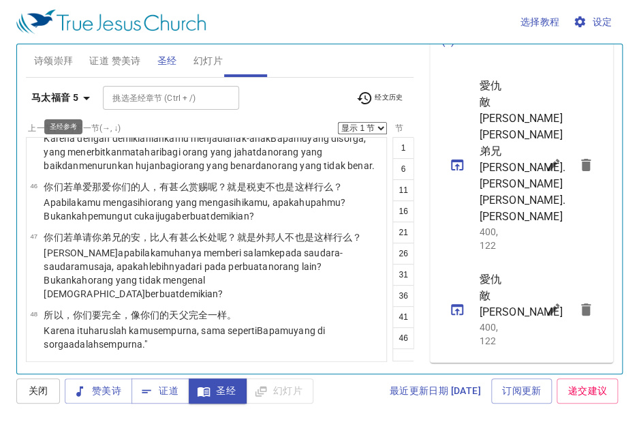
click at [86, 95] on icon "button" at bounding box center [86, 98] width 16 height 16
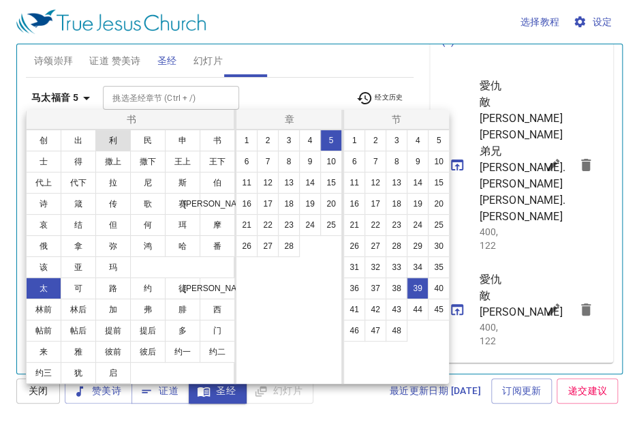
click at [114, 140] on button "利" at bounding box center [112, 141] width 35 height 22
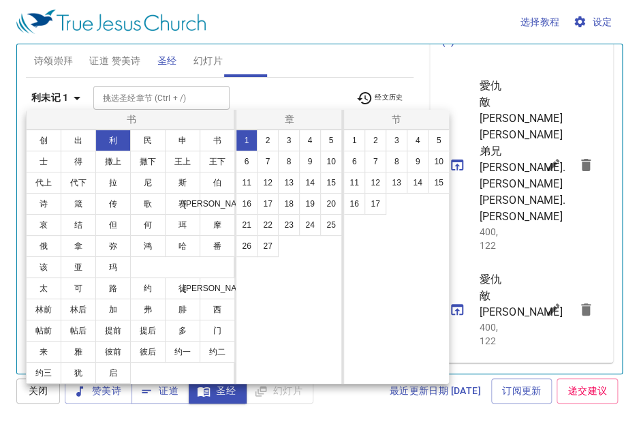
scroll to position [0, 0]
click at [309, 202] on button "19" at bounding box center [310, 204] width 22 height 22
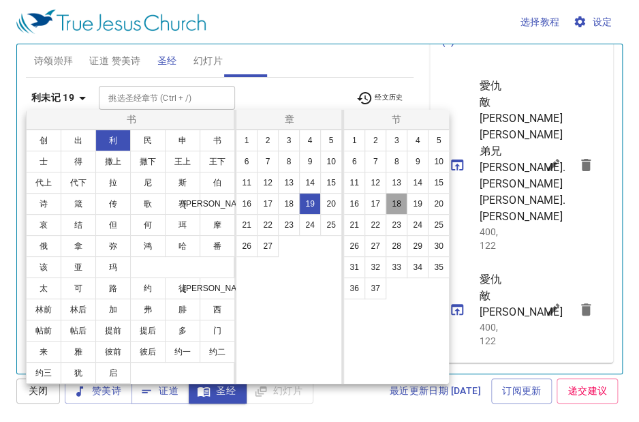
click at [401, 204] on button "18" at bounding box center [397, 204] width 22 height 22
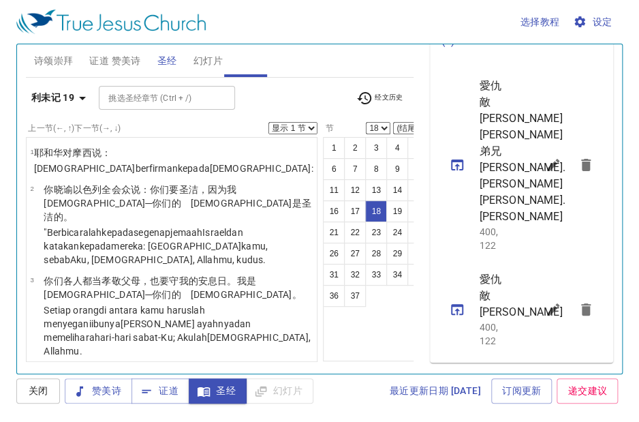
scroll to position [1301, 0]
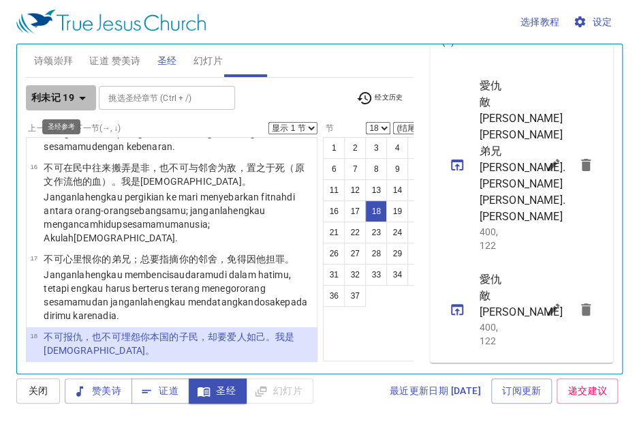
click at [78, 95] on icon "button" at bounding box center [82, 98] width 16 height 16
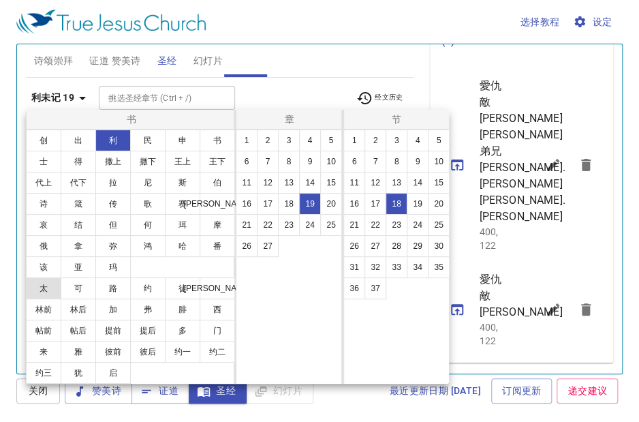
click at [37, 290] on button "太" at bounding box center [43, 288] width 35 height 22
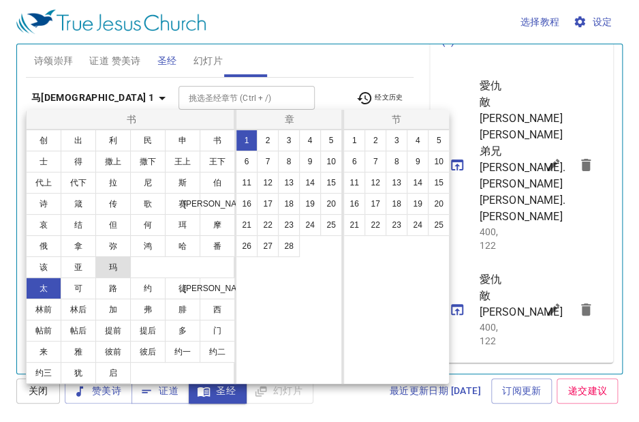
scroll to position [0, 0]
click at [330, 140] on button "5" at bounding box center [331, 141] width 22 height 22
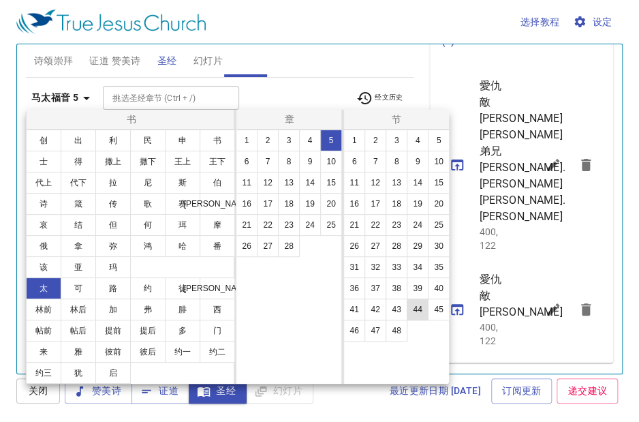
click at [416, 312] on button "44" at bounding box center [418, 310] width 22 height 22
select select "44"
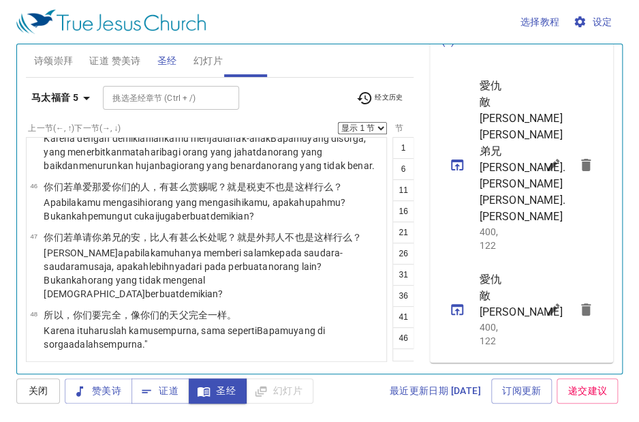
scroll to position [3149, 0]
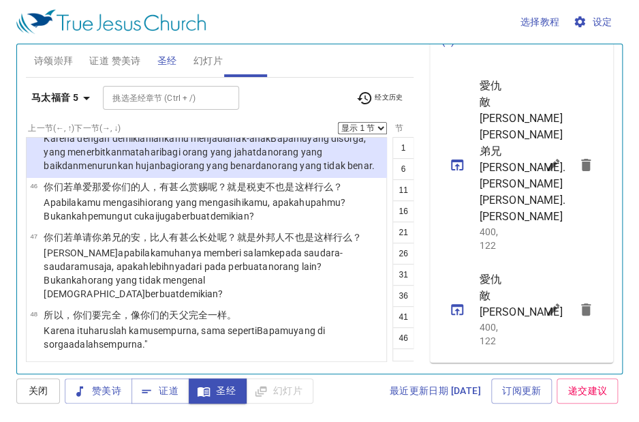
click at [435, 340] on button "48" at bounding box center [446, 338] width 22 height 22
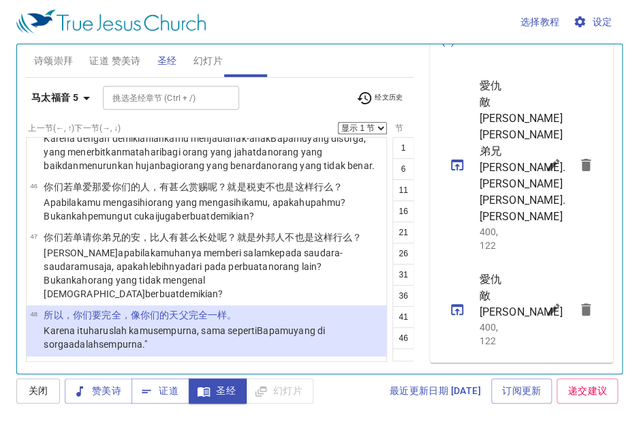
scroll to position [3314, 0]
click at [85, 93] on icon "button" at bounding box center [86, 98] width 16 height 16
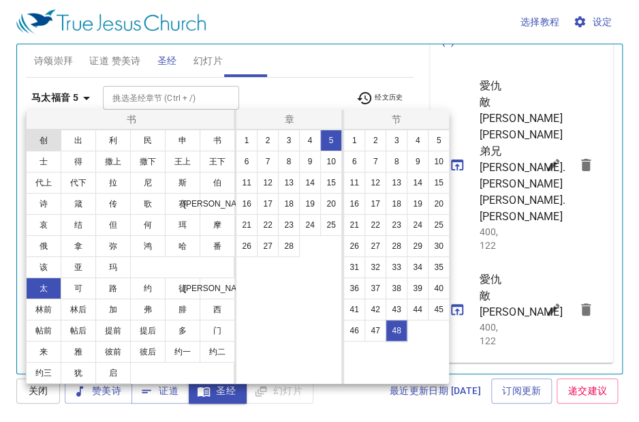
click at [38, 140] on button "创" at bounding box center [43, 141] width 35 height 22
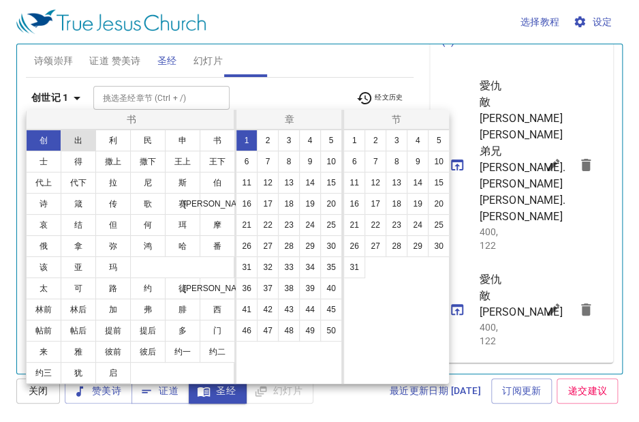
scroll to position [0, 0]
click at [350, 243] on button "26" at bounding box center [355, 246] width 22 height 22
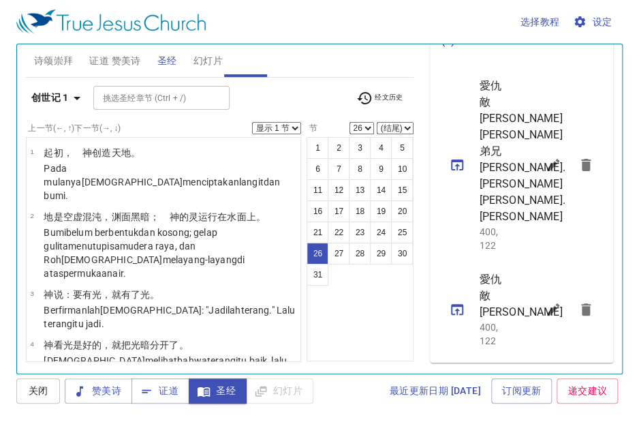
scroll to position [1623, 0]
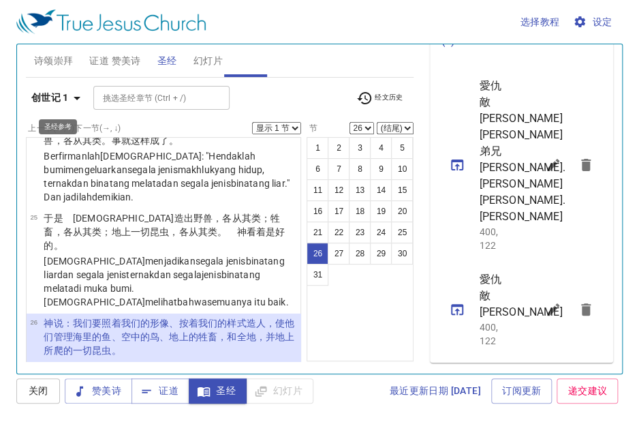
click at [74, 95] on icon "button" at bounding box center [77, 98] width 16 height 16
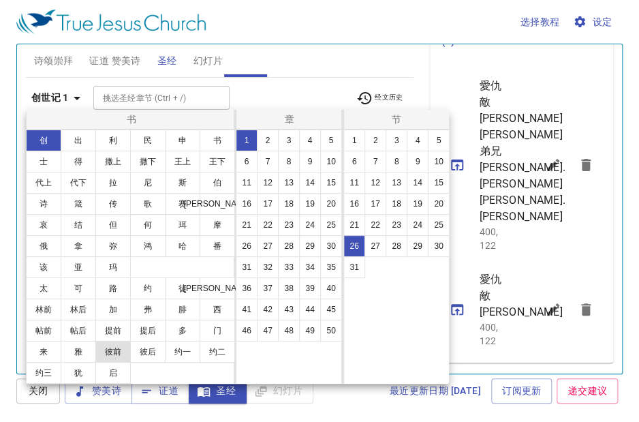
click at [109, 353] on button "彼前" at bounding box center [112, 352] width 35 height 22
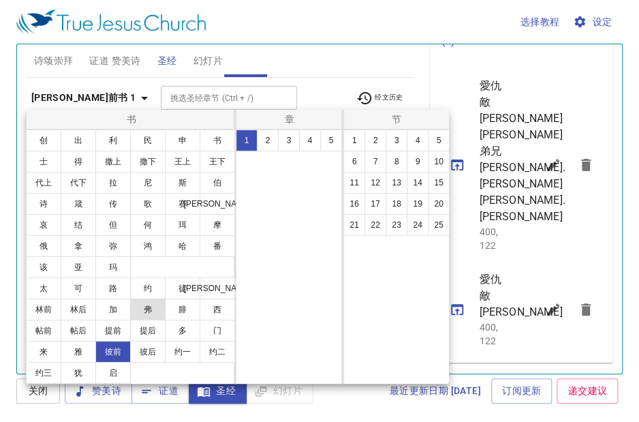
scroll to position [0, 0]
click at [264, 137] on button "2" at bounding box center [268, 141] width 22 height 22
click at [414, 162] on button "9" at bounding box center [418, 162] width 22 height 22
select select "9"
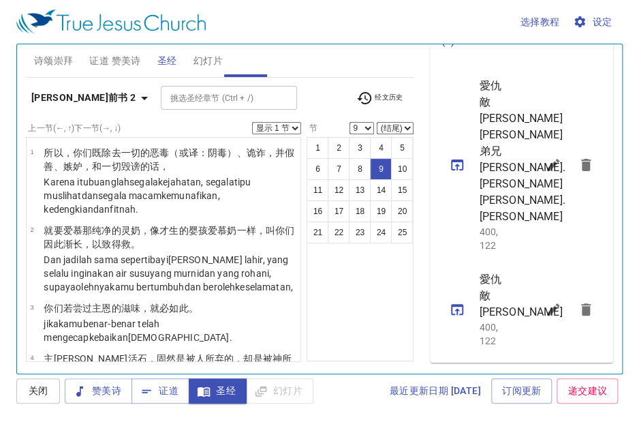
scroll to position [635, 0]
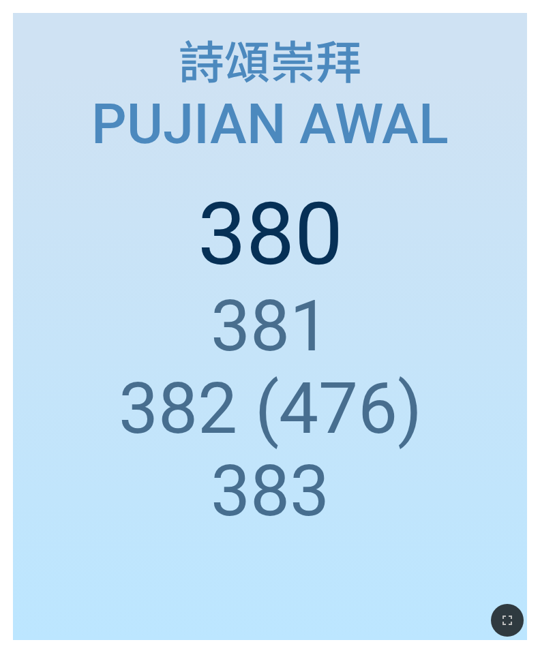
click at [50, 307] on ol "380 381 382 (476) 383" at bounding box center [270, 398] width 488 height 429
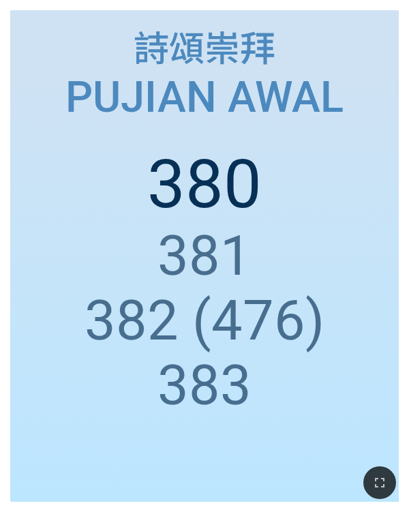
click at [41, 53] on div "詩頌崇拜" at bounding box center [204, 46] width 368 height 52
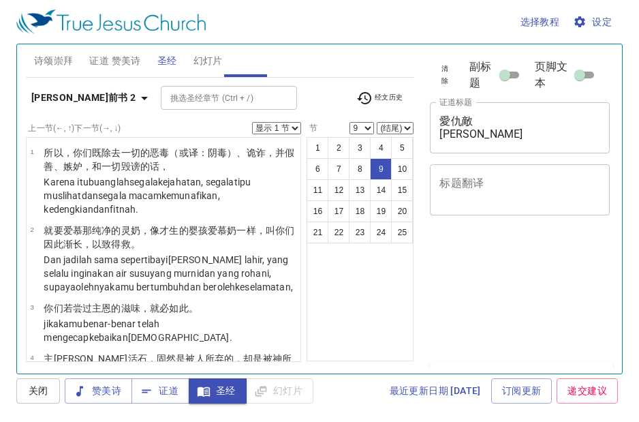
select select "9"
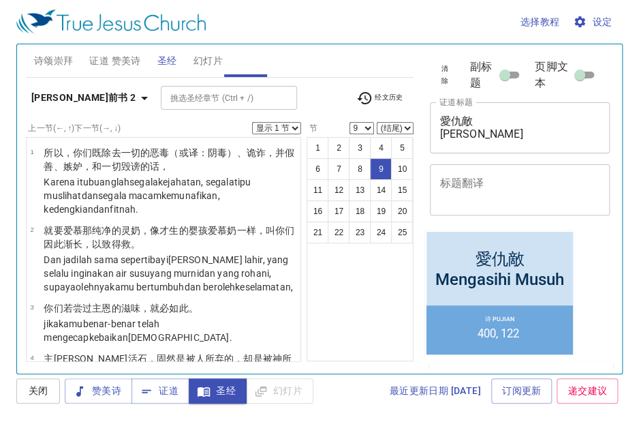
scroll to position [461, 0]
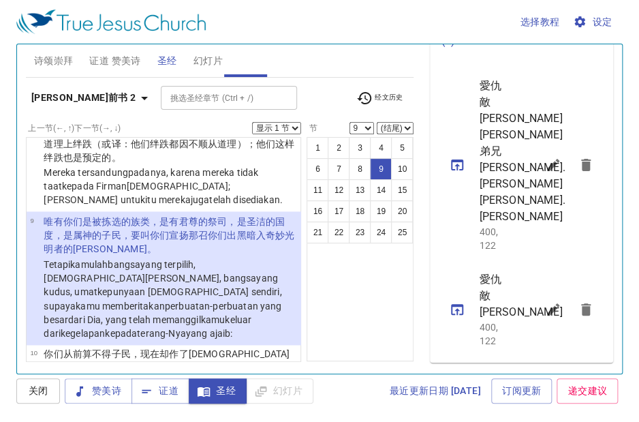
click at [461, 170] on icon "sermon lineup list" at bounding box center [457, 165] width 12 height 11
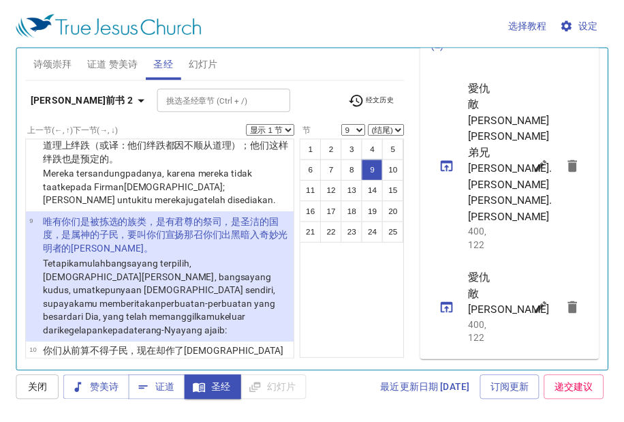
scroll to position [474, 0]
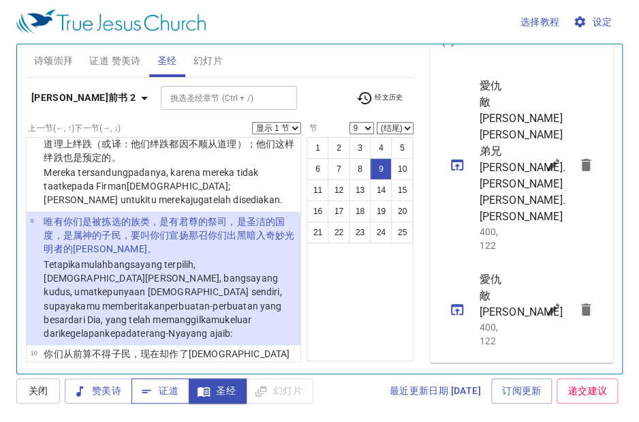
click at [146, 393] on icon "button" at bounding box center [147, 391] width 14 height 14
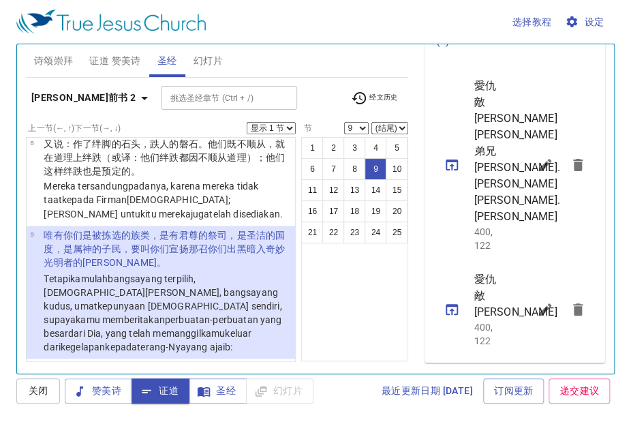
scroll to position [513, 0]
click at [529, 181] on button "sermon lineup list" at bounding box center [545, 165] width 33 height 33
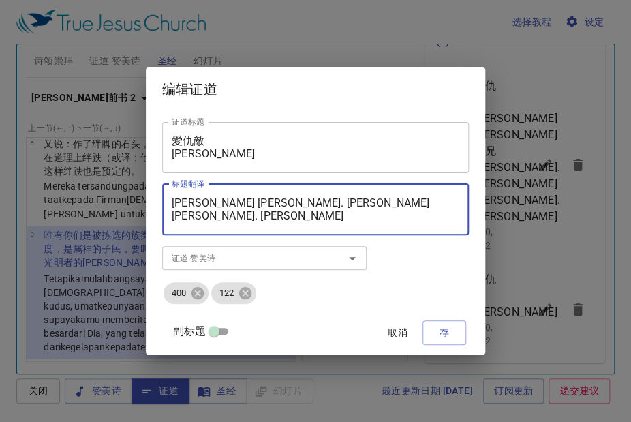
click at [215, 215] on textarea "[PERSON_NAME] [PERSON_NAME]. [PERSON_NAME] [PERSON_NAME]. [PERSON_NAME]" at bounding box center [316, 209] width 288 height 26
type textarea "张添福弟兄 Sdra. Clement Chong 曾雪櫻姊妹 Sdri. Tsang Xue Ying"
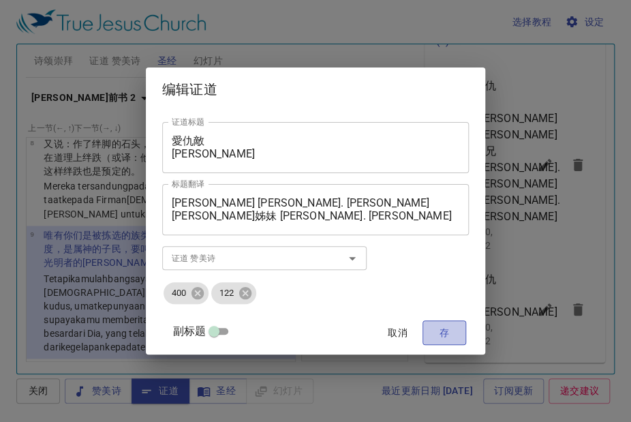
click at [434, 332] on span "存" at bounding box center [445, 332] width 22 height 17
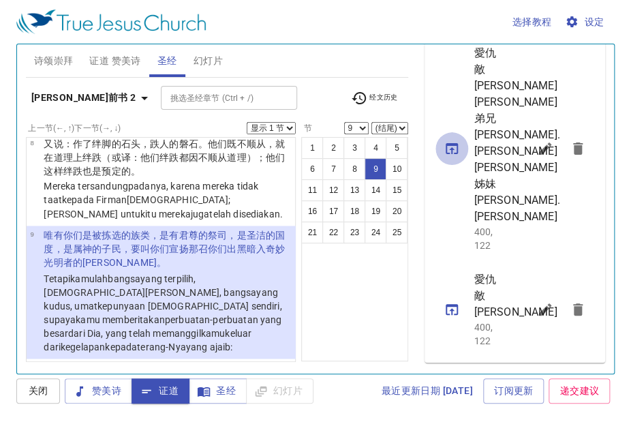
click at [453, 157] on icon "sermon lineup list" at bounding box center [452, 148] width 16 height 16
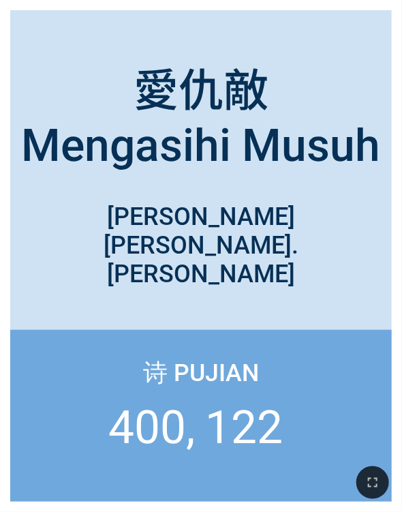
click at [22, 267] on div "[PERSON_NAME] [PERSON_NAME]. [PERSON_NAME] [PERSON_NAME]. [PERSON_NAME]" at bounding box center [200, 273] width 361 height 143
click at [0, 275] on div "愛仇敵 [PERSON_NAME] 愛仇敵 [PERSON_NAME] [PERSON_NAME]弟兄 [PERSON_NAME]. [PERSON_NAME…" at bounding box center [201, 256] width 402 height 512
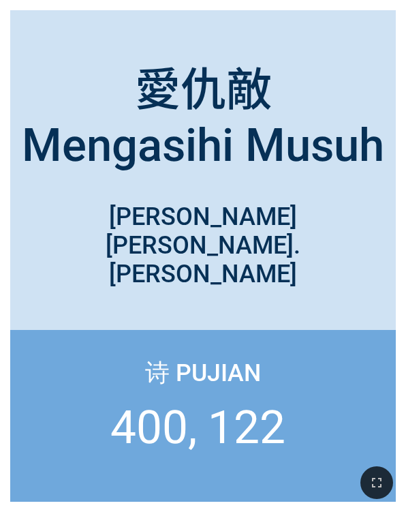
click at [23, 285] on div "[PERSON_NAME] [PERSON_NAME]. [PERSON_NAME] [PERSON_NAME]. [PERSON_NAME]" at bounding box center [203, 236] width 386 height 108
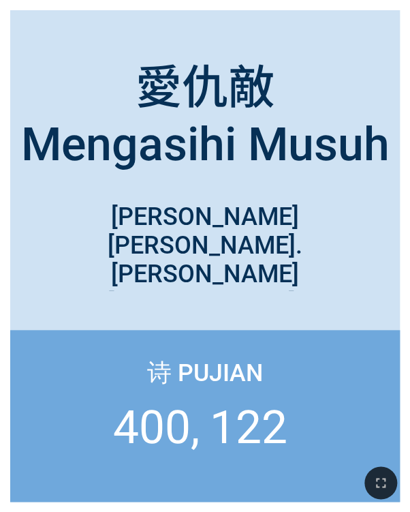
click at [33, 279] on div "[PERSON_NAME] [PERSON_NAME]. [PERSON_NAME] [PERSON_NAME]. [PERSON_NAME]" at bounding box center [205, 236] width 390 height 108
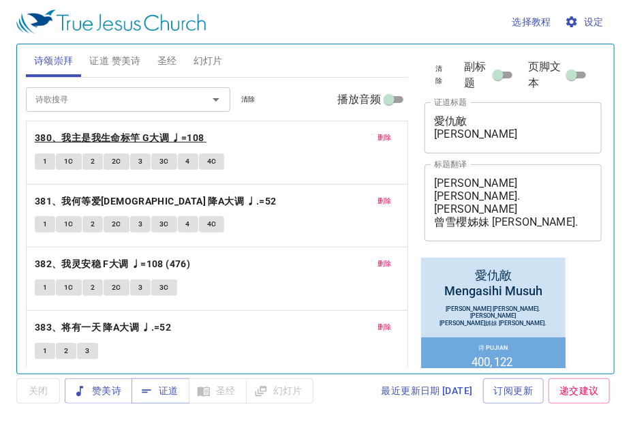
click at [112, 134] on b "380、我主是我生命标竿 G大调 ♩=108" at bounding box center [120, 138] width 170 height 17
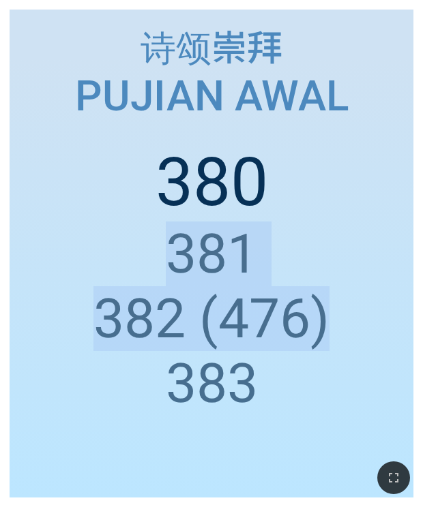
drag, startPoint x: 397, startPoint y: 222, endPoint x: 326, endPoint y: 223, distance: 70.9
click at [326, 223] on ol "380 381 382 (476) 383" at bounding box center [211, 310] width 383 height 335
click at [311, 128] on div "380 381 382 (476) 383" at bounding box center [211, 305] width 383 height 365
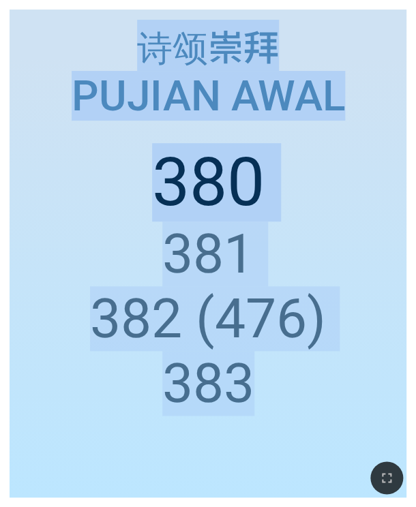
drag, startPoint x: 19, startPoint y: 475, endPoint x: 42, endPoint y: 454, distance: 31.4
click at [0, 5] on html "愛仇敵 [PERSON_NAME] 愛仇敵 [PERSON_NAME] [PERSON_NAME]弟兄 [PERSON_NAME]. [PERSON_NAME…" at bounding box center [208, 2] width 416 height 5
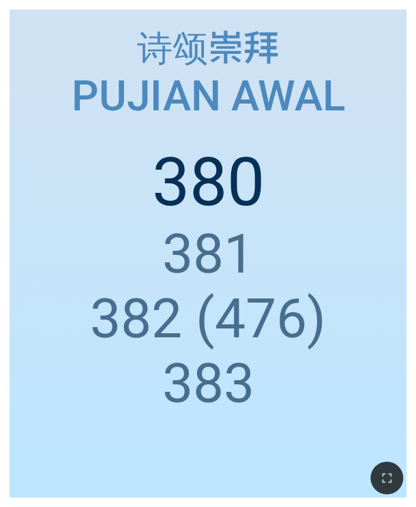
click at [63, 449] on div at bounding box center [208, 478] width 416 height 58
drag, startPoint x: 341, startPoint y: 502, endPoint x: 252, endPoint y: 359, distance: 168.7
click at [274, 496] on div at bounding box center [208, 478] width 416 height 58
